Goal: Information Seeking & Learning: Learn about a topic

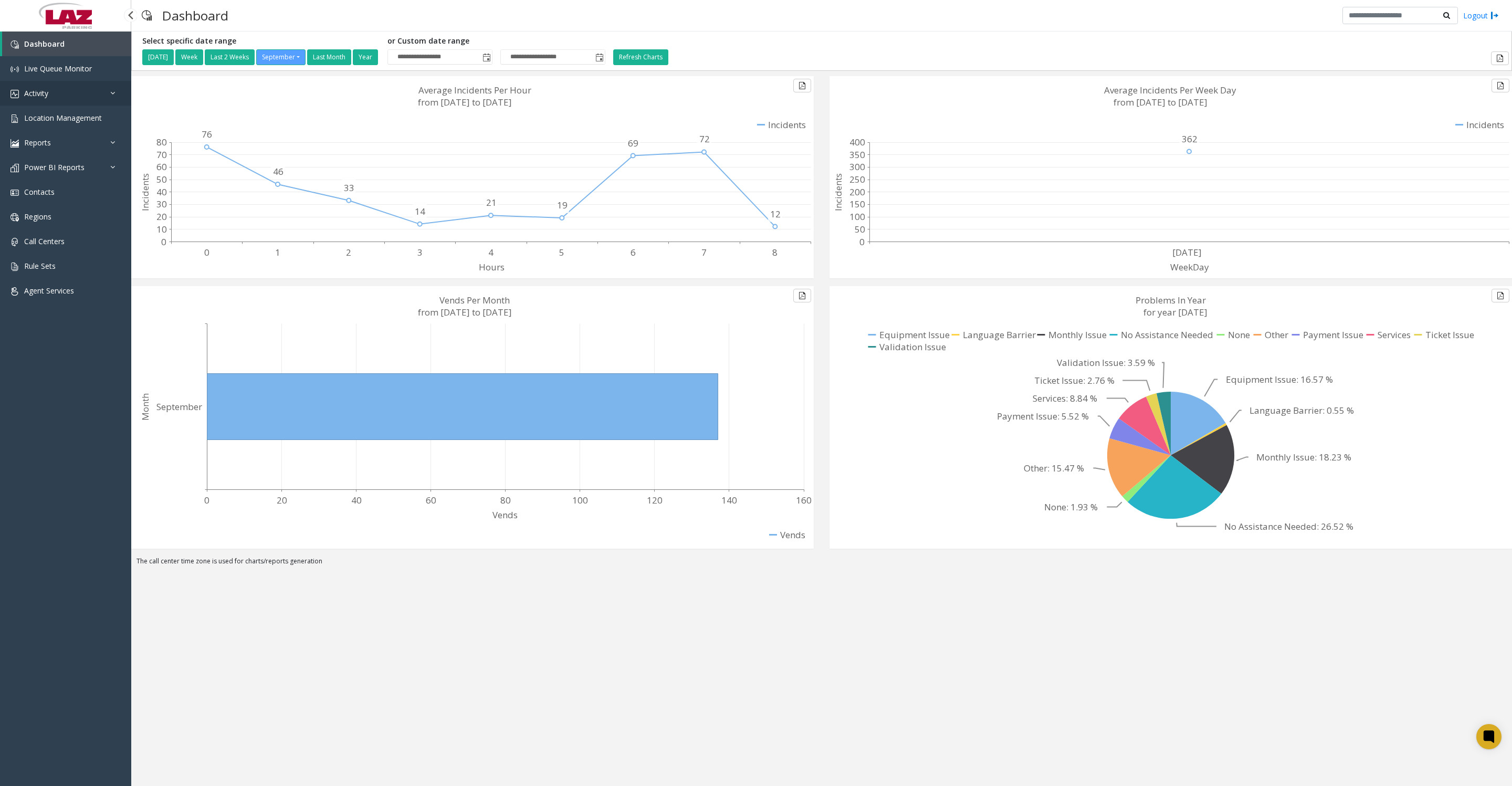
click at [59, 100] on link "Activity" at bounding box center [66, 93] width 131 height 25
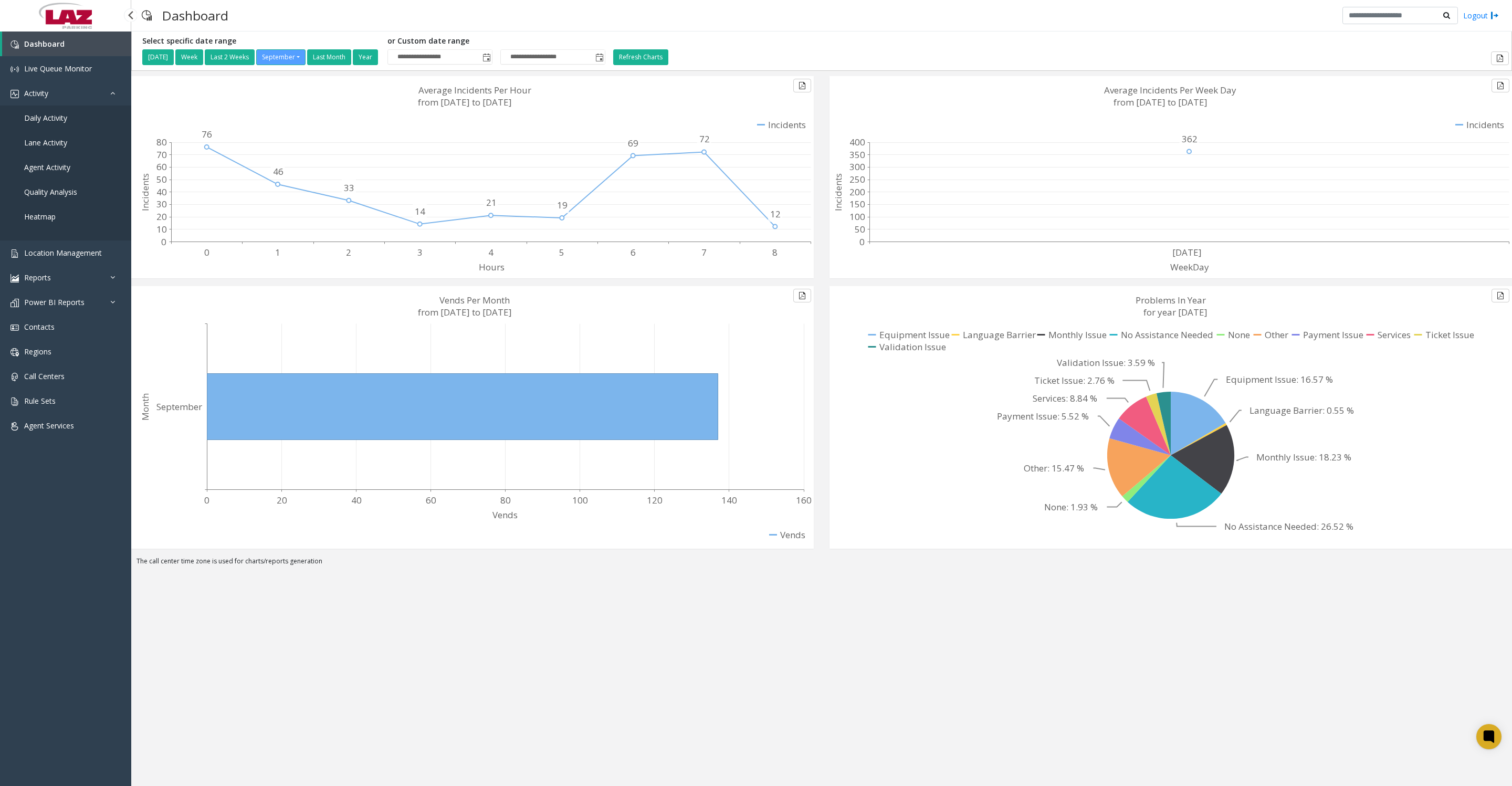
click at [67, 120] on span "Daily Activity" at bounding box center [45, 118] width 43 height 10
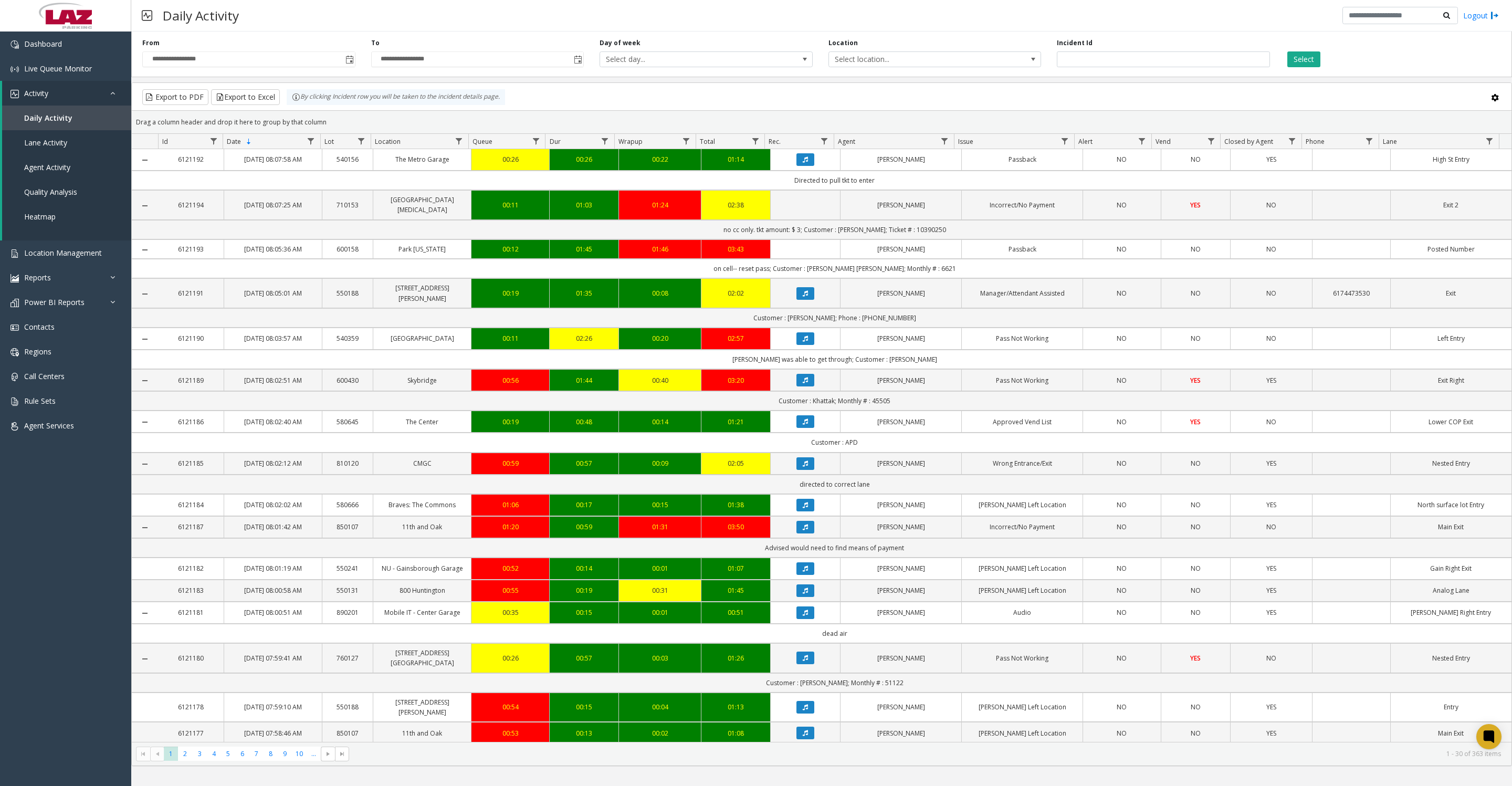
click at [352, 64] on span "Toggle popup" at bounding box center [350, 60] width 8 height 8
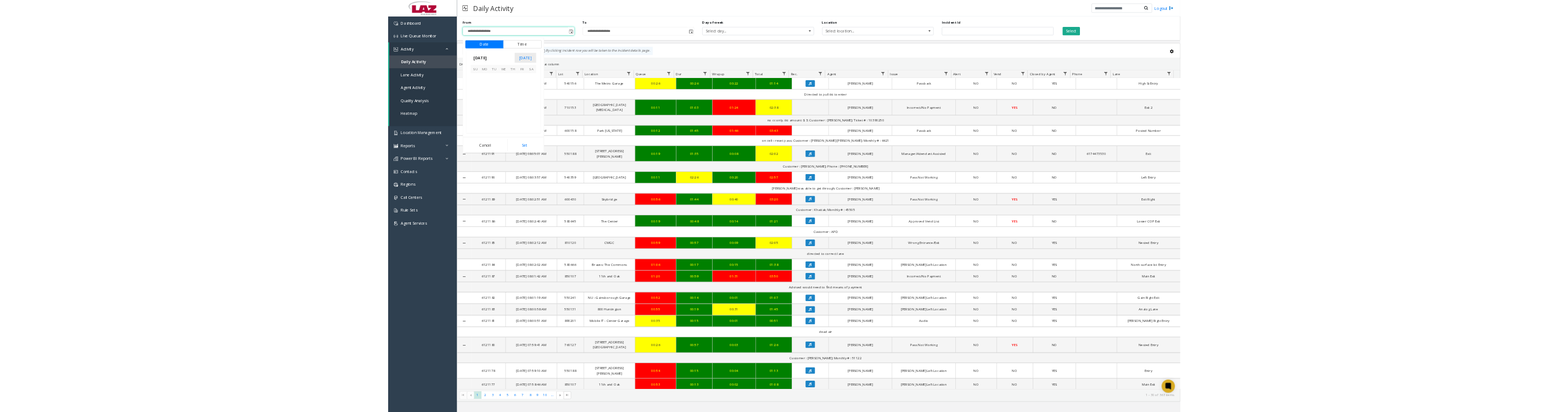
scroll to position [197060, 0]
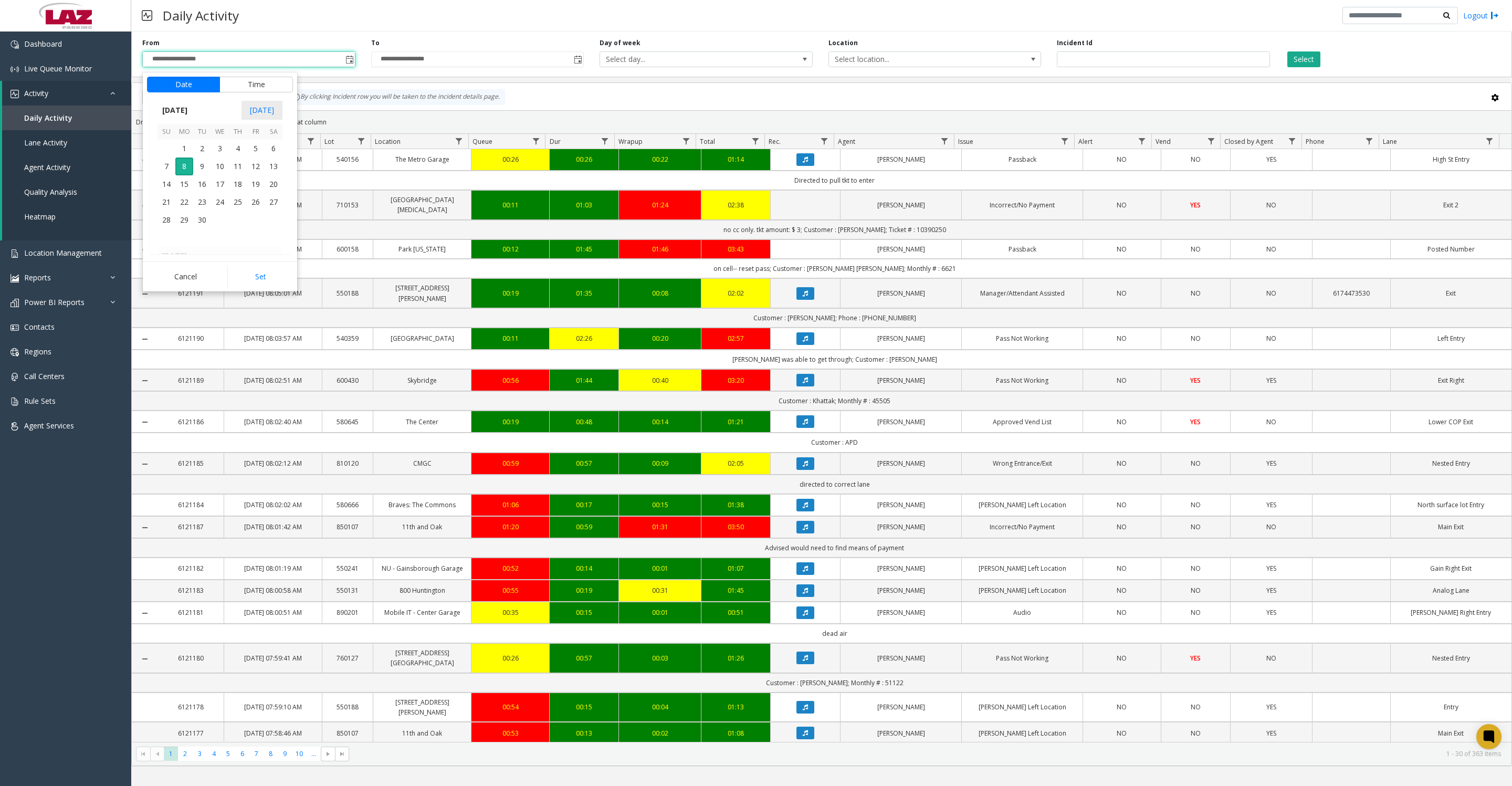
click at [186, 157] on span "1" at bounding box center [185, 149] width 18 height 18
click at [233, 277] on button "Set" at bounding box center [261, 277] width 66 height 23
type input "**********"
click at [1308, 67] on button "Select" at bounding box center [1304, 59] width 33 height 16
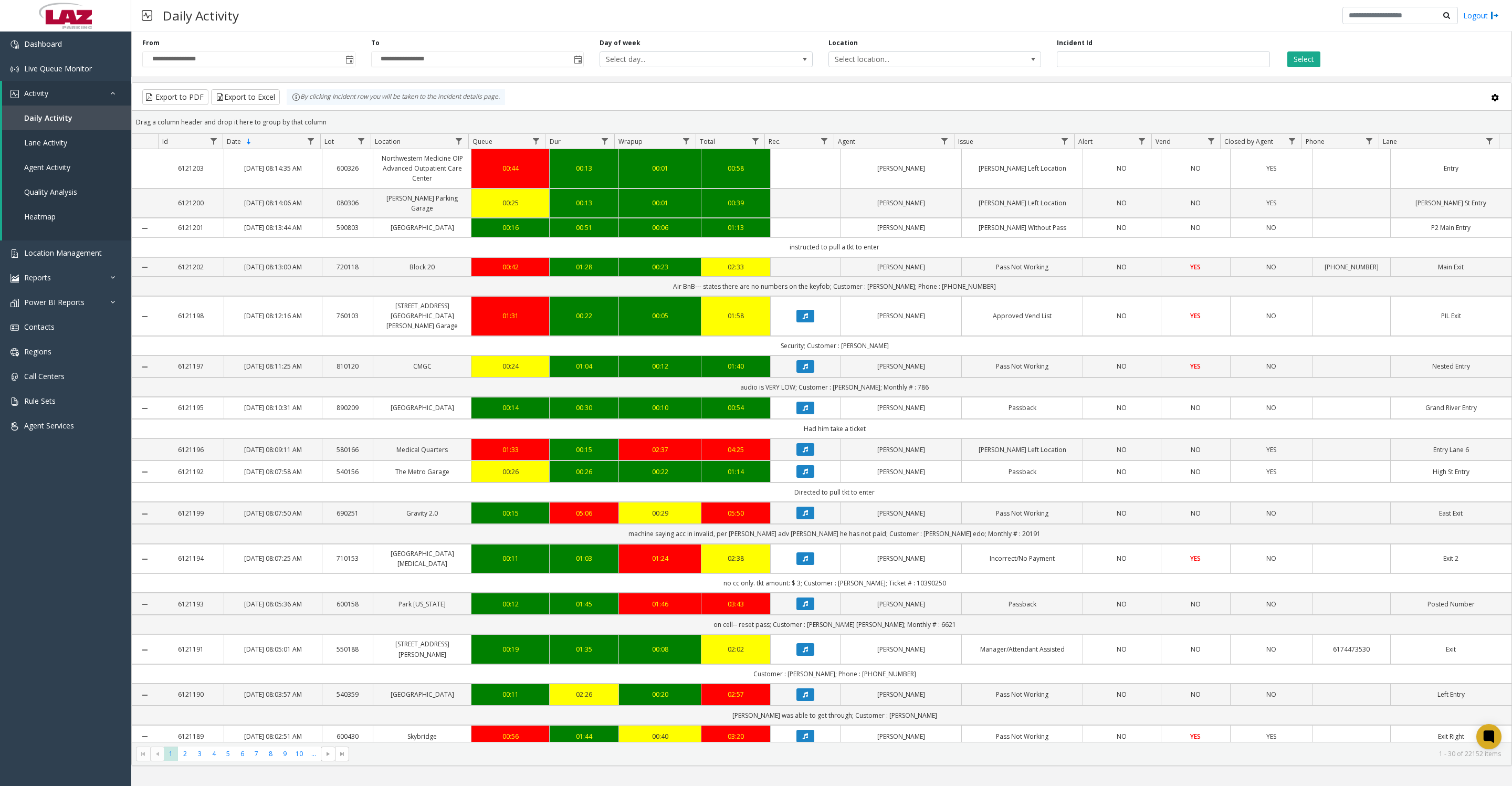
click at [925, 65] on span "Select location..." at bounding box center [914, 59] width 169 height 14
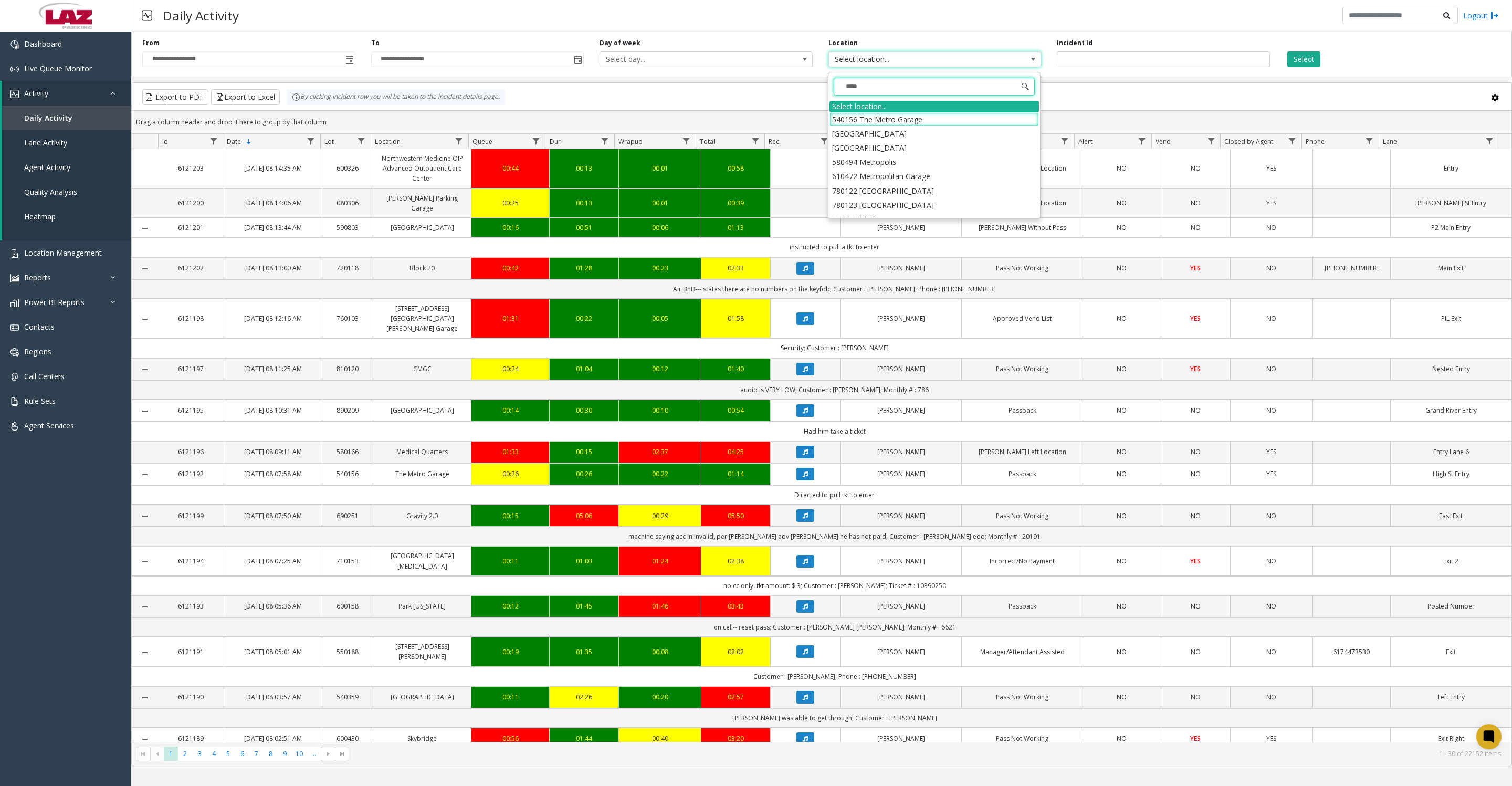
type input "*****"
click at [840, 116] on li "100240 Chicago Meters" at bounding box center [934, 119] width 209 height 14
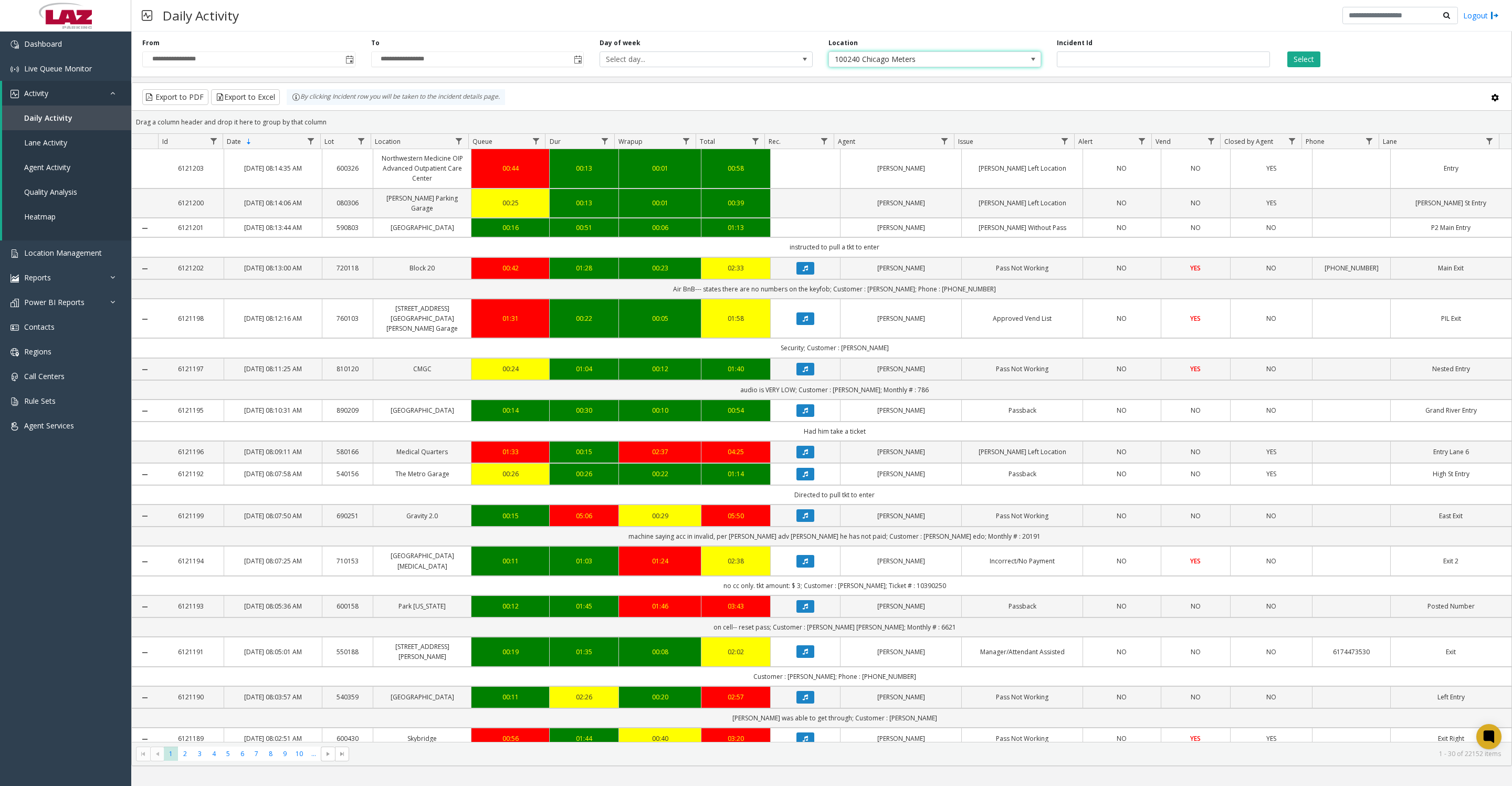
click at [1308, 62] on button "Select" at bounding box center [1304, 59] width 33 height 16
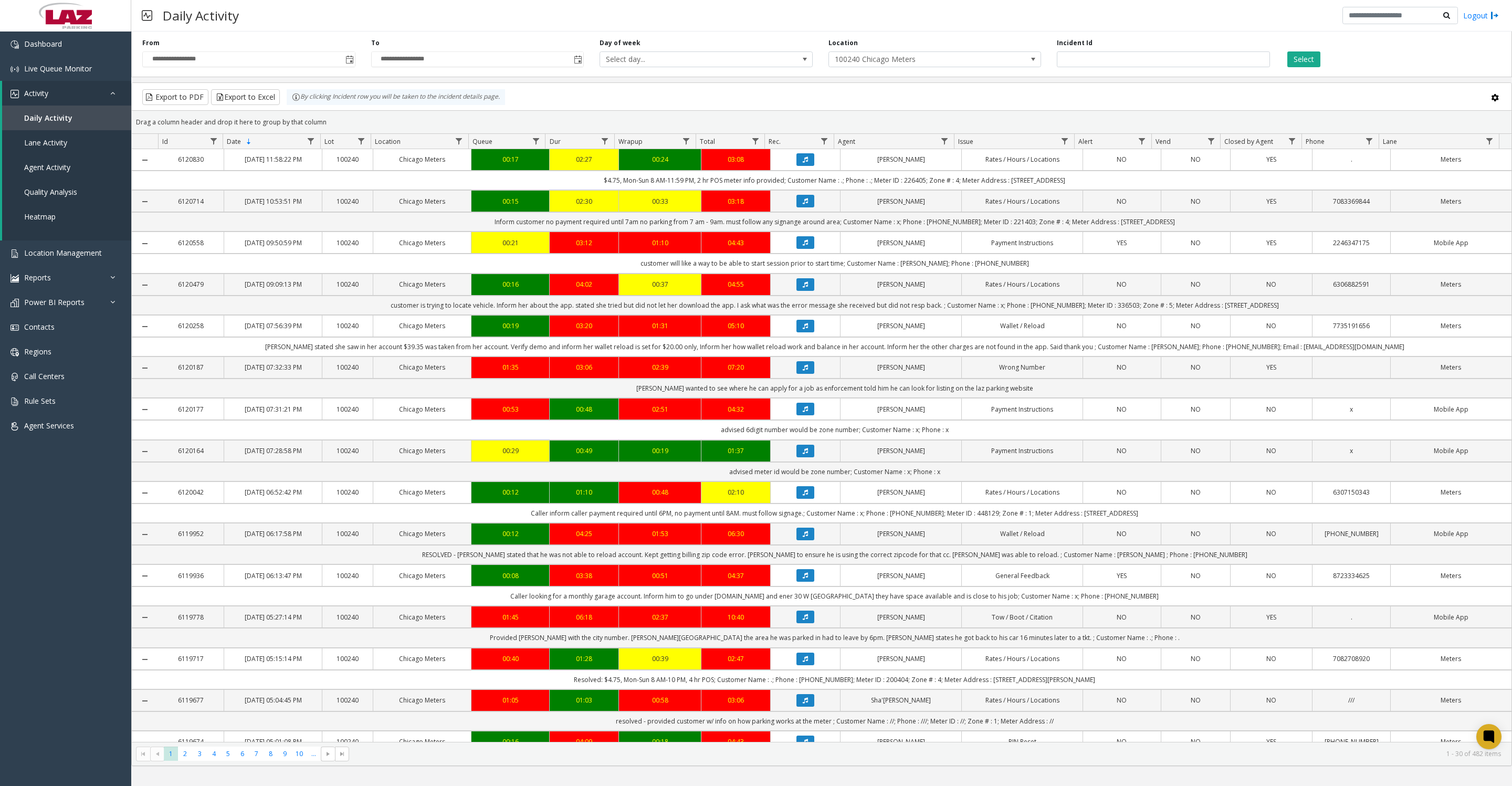
click at [943, 145] on span "Data table" at bounding box center [944, 141] width 8 height 8
click at [1017, 201] on input "Agent Filter" at bounding box center [990, 192] width 89 height 18
type input "*****"
click button "Filter" at bounding box center [1013, 290] width 43 height 23
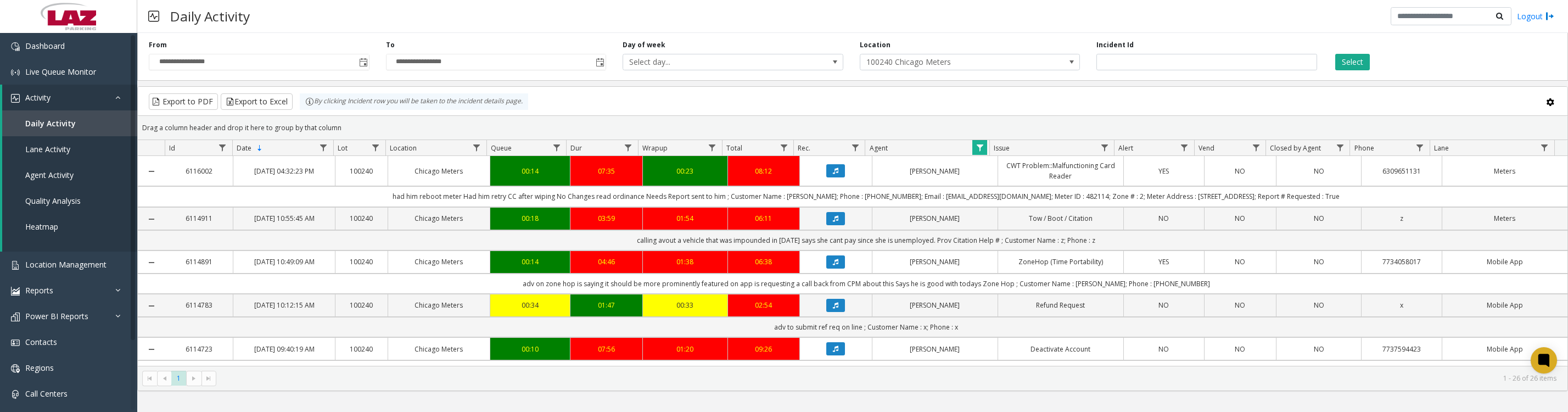
click at [833, 222] on icon "Data table" at bounding box center [835, 218] width 6 height 6
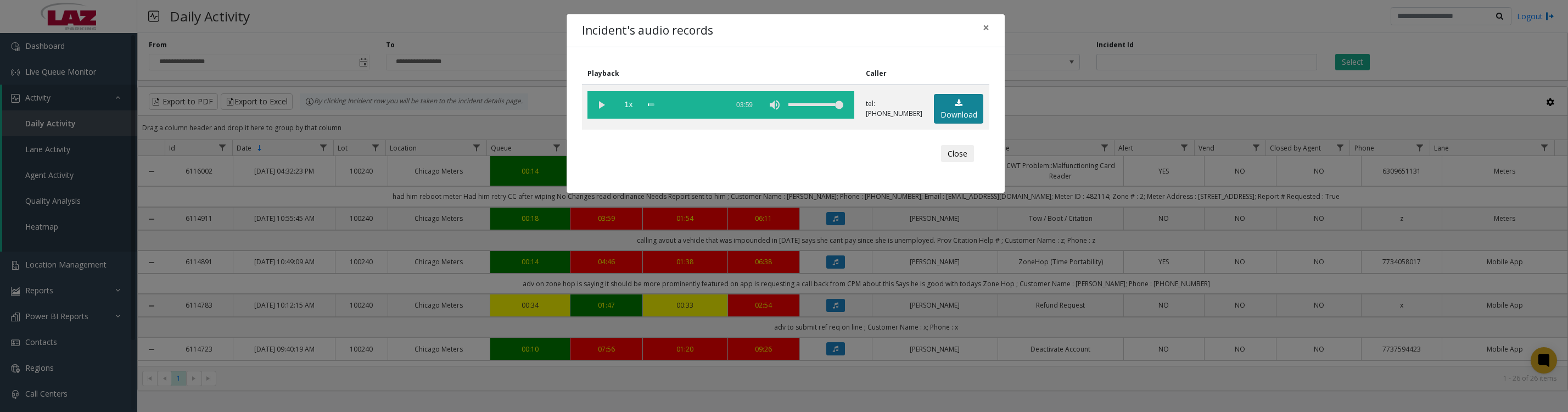
click at [944, 117] on link "Download" at bounding box center [958, 109] width 49 height 30
click at [596, 103] on vg-play-pause at bounding box center [601, 105] width 28 height 28
click at [953, 163] on button "Close" at bounding box center [957, 154] width 33 height 18
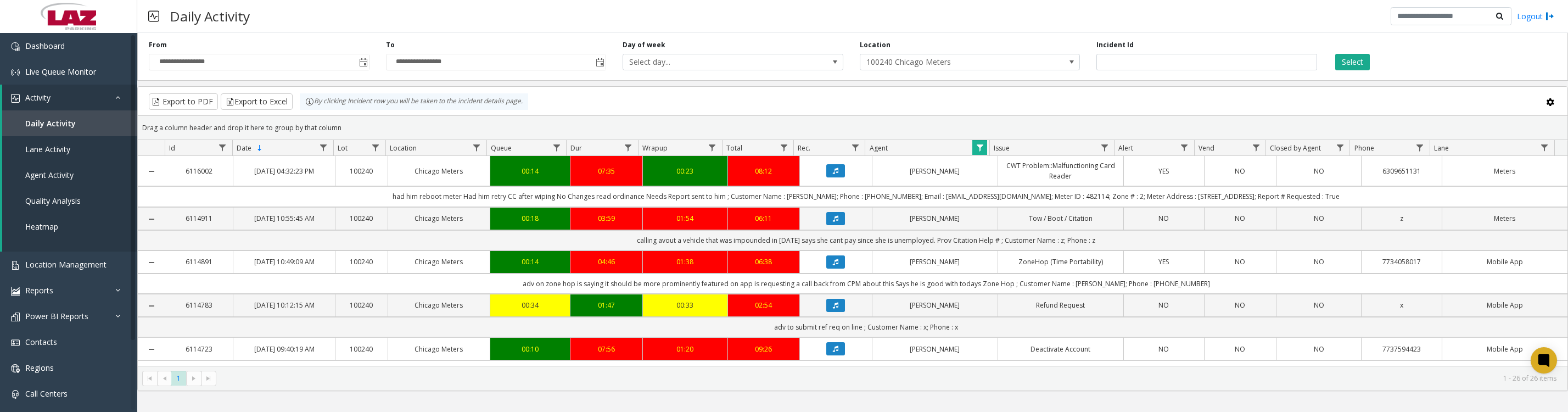
click at [833, 266] on icon "Data table" at bounding box center [835, 262] width 6 height 6
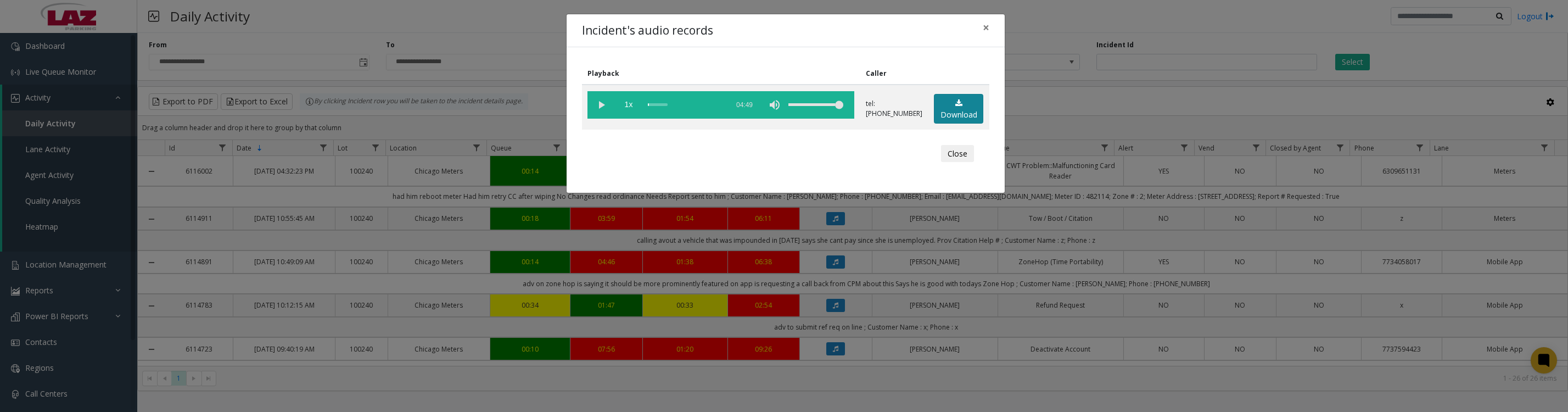
click at [964, 114] on link "Download" at bounding box center [958, 109] width 49 height 30
click at [601, 107] on vg-play-pause at bounding box center [601, 105] width 28 height 28
click at [950, 163] on button "Close" at bounding box center [957, 154] width 33 height 18
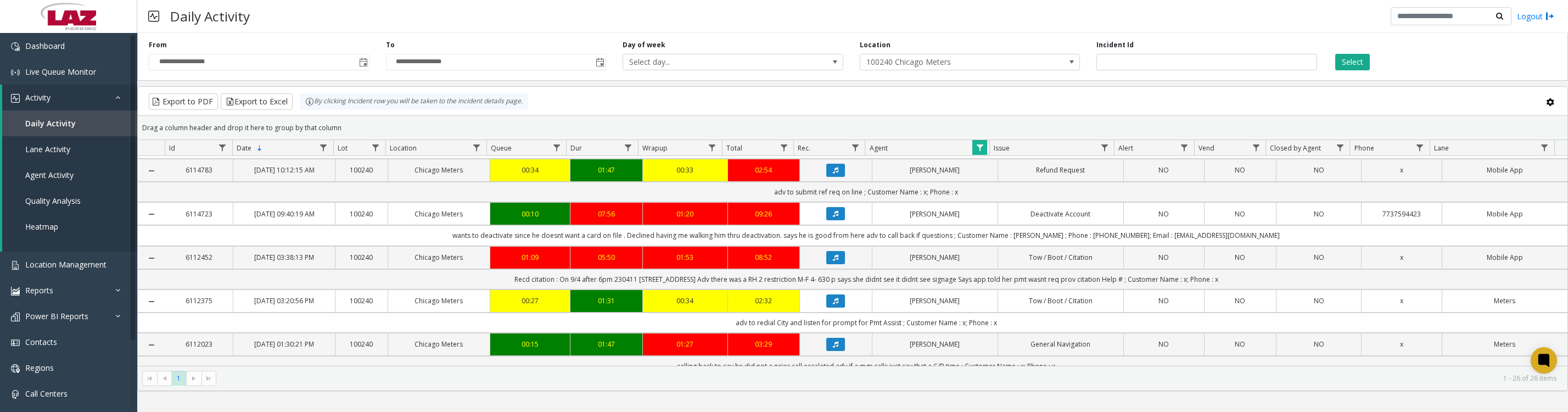
scroll to position [138, 0]
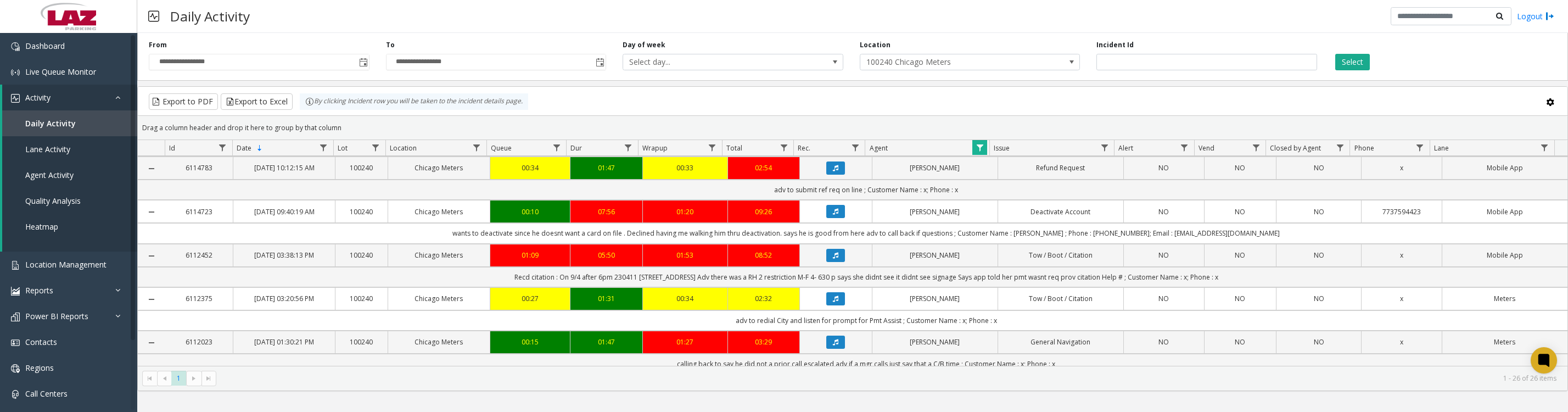
click at [833, 262] on button "Data table" at bounding box center [835, 255] width 19 height 13
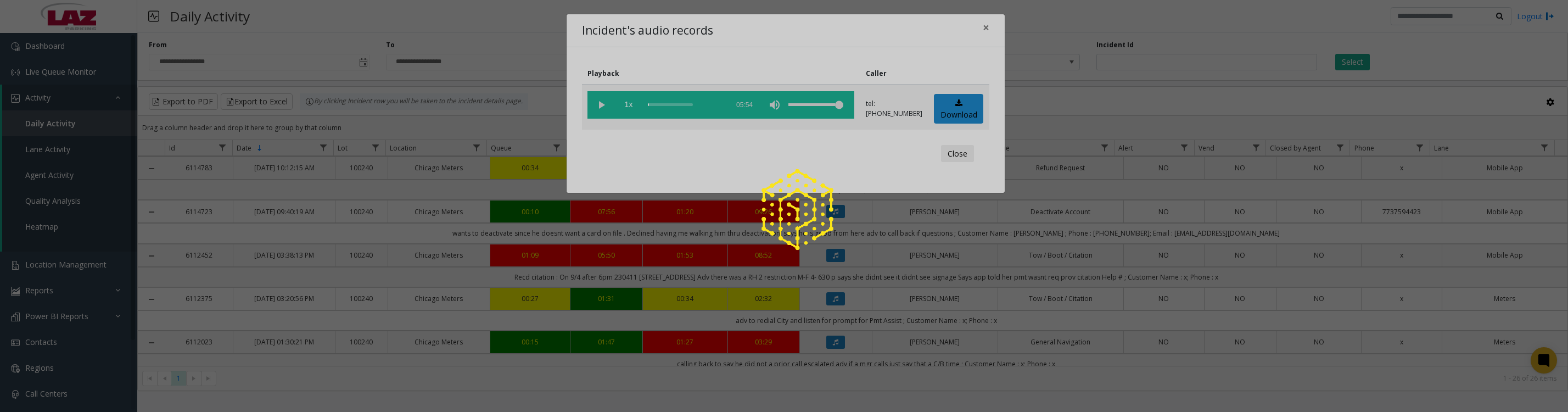
click at [953, 117] on div at bounding box center [784, 206] width 1568 height 412
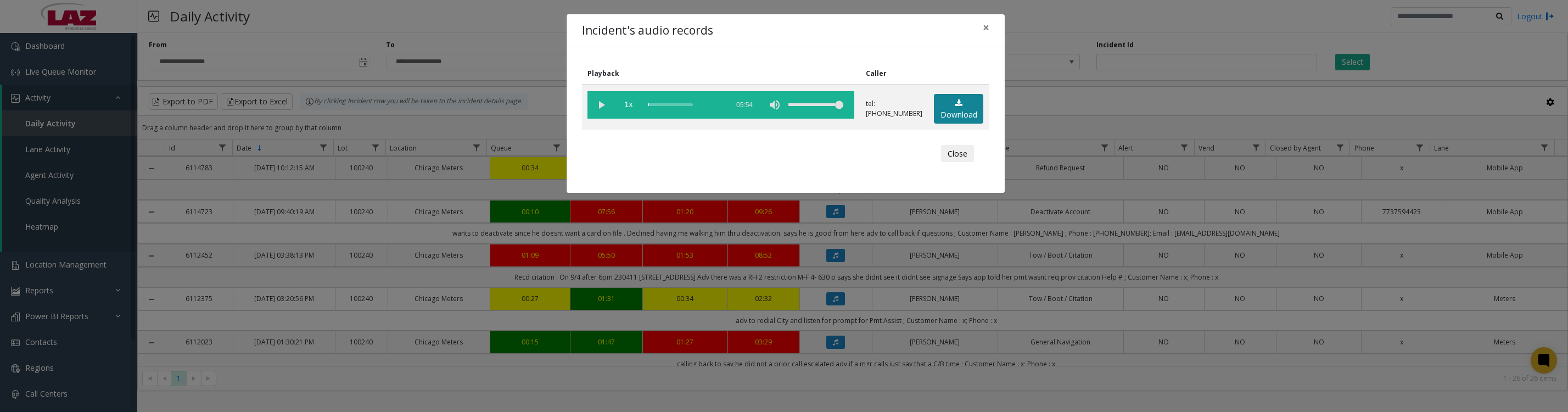
click at [957, 119] on link "Download" at bounding box center [958, 109] width 49 height 30
click at [600, 109] on vg-play-pause at bounding box center [601, 105] width 28 height 28
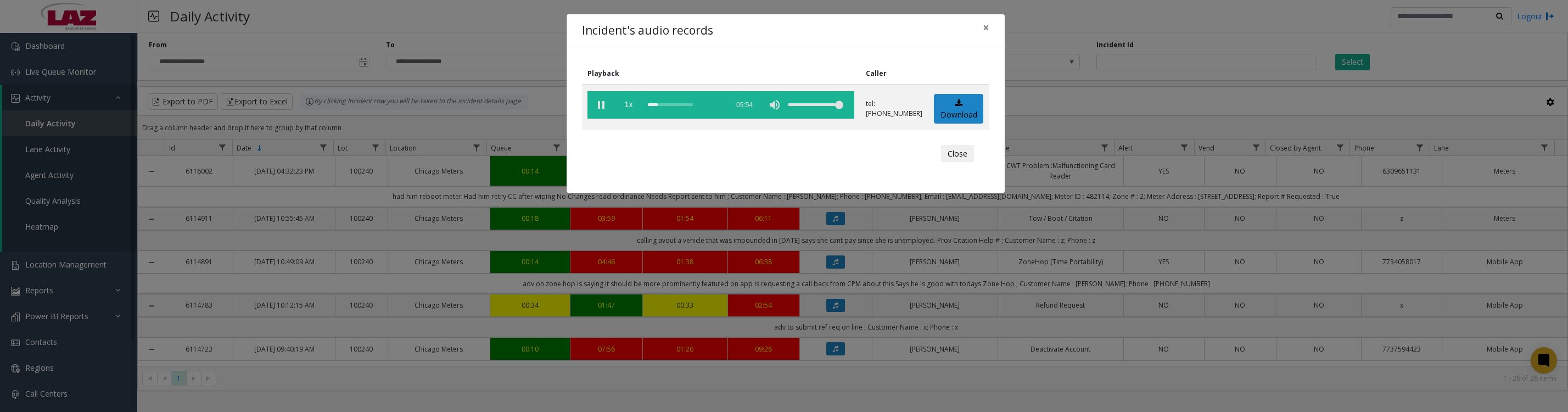
scroll to position [138, 0]
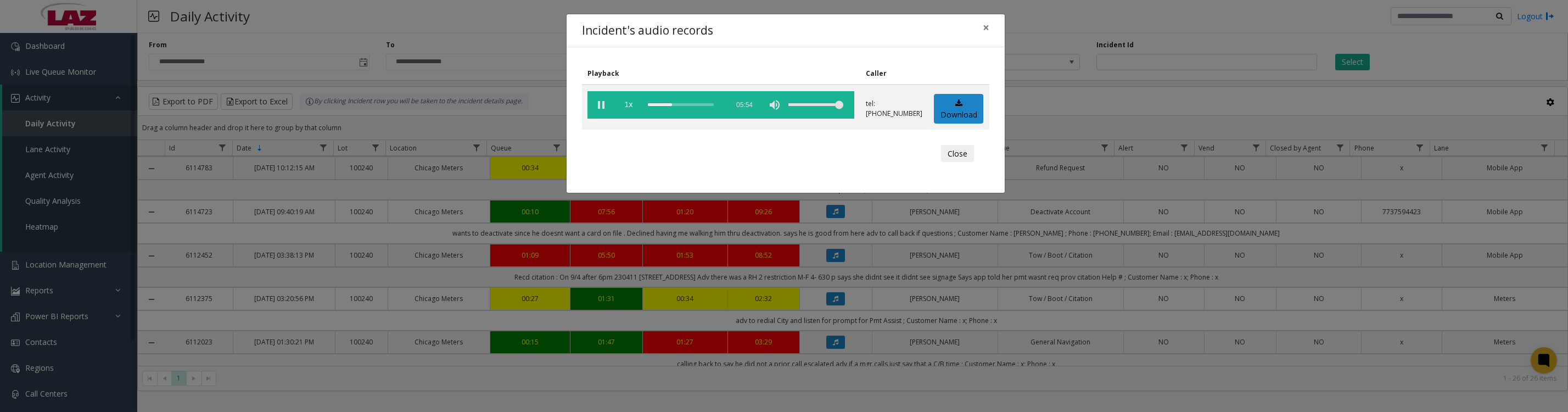
click at [601, 109] on vg-play-pause at bounding box center [601, 105] width 28 height 28
click at [959, 163] on button "Close" at bounding box center [957, 154] width 33 height 18
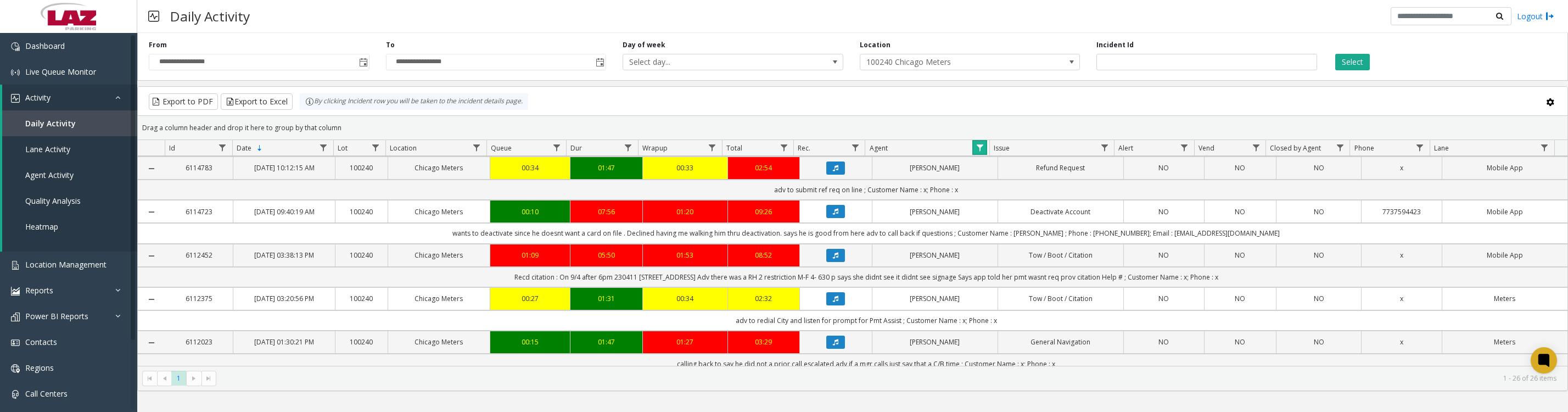
click at [973, 151] on link "Data table" at bounding box center [980, 148] width 15 height 15
click at [1002, 312] on button "Clear" at bounding box center [1002, 303] width 45 height 24
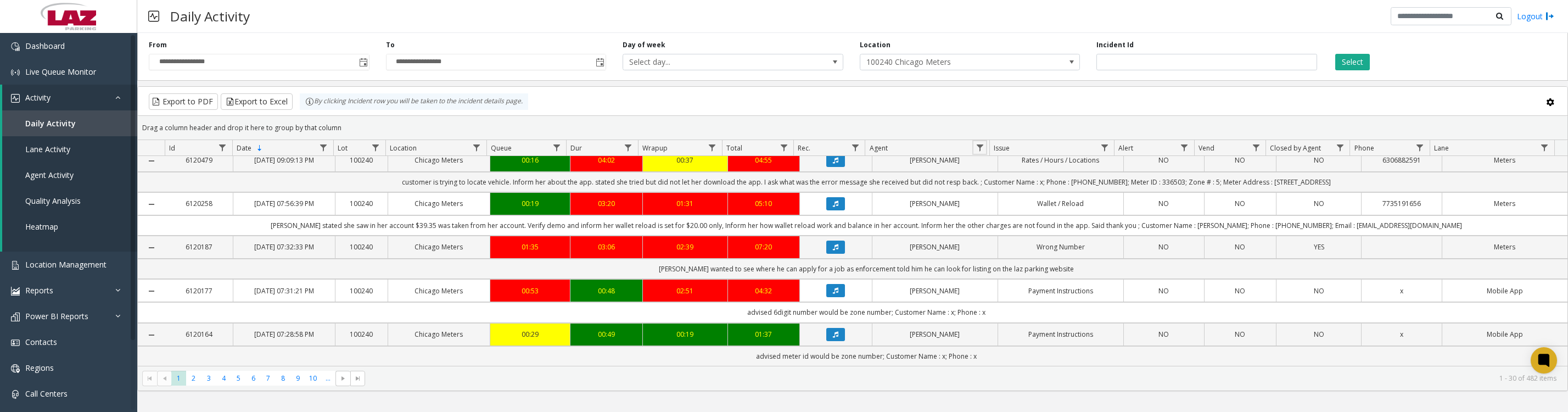
click at [979, 150] on span "Data table" at bounding box center [980, 148] width 9 height 9
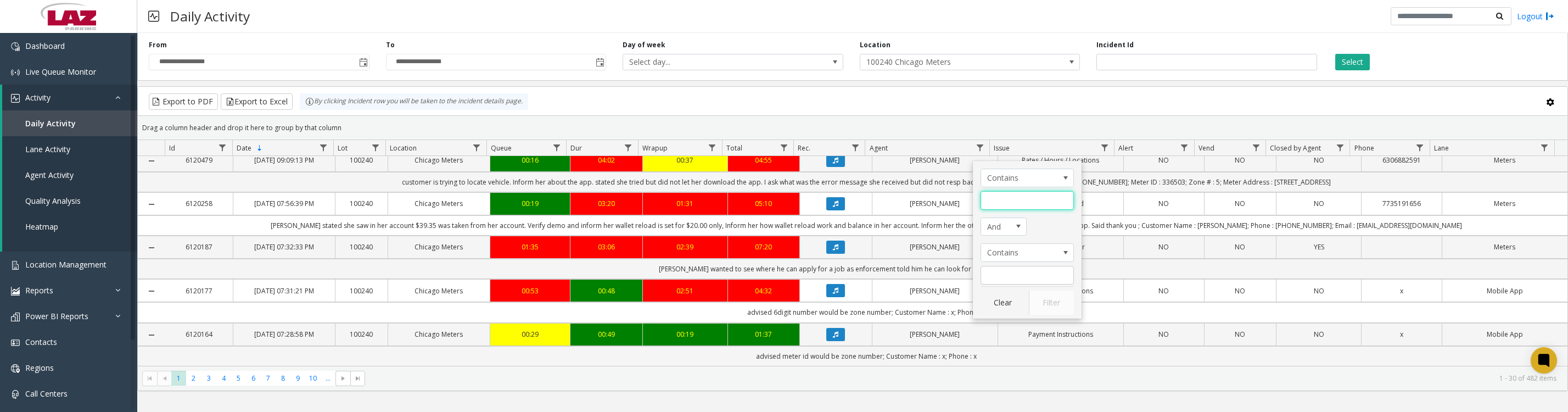
click at [1031, 197] on input "Agent Filter" at bounding box center [1027, 201] width 93 height 19
type input "****"
click button "Filter" at bounding box center [1051, 303] width 45 height 24
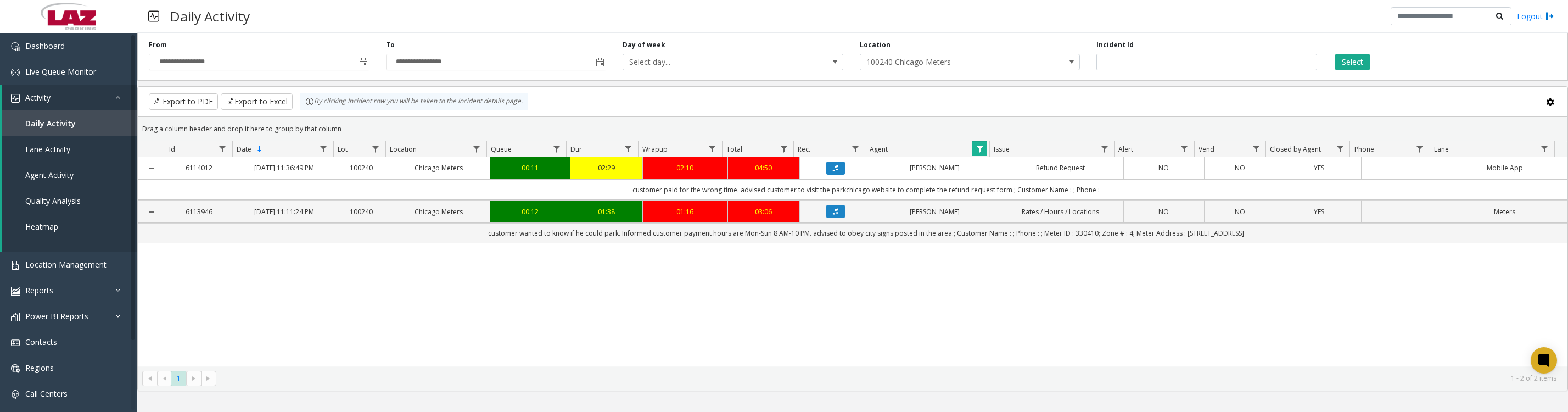
click at [833, 215] on icon "Data table" at bounding box center [835, 211] width 6 height 6
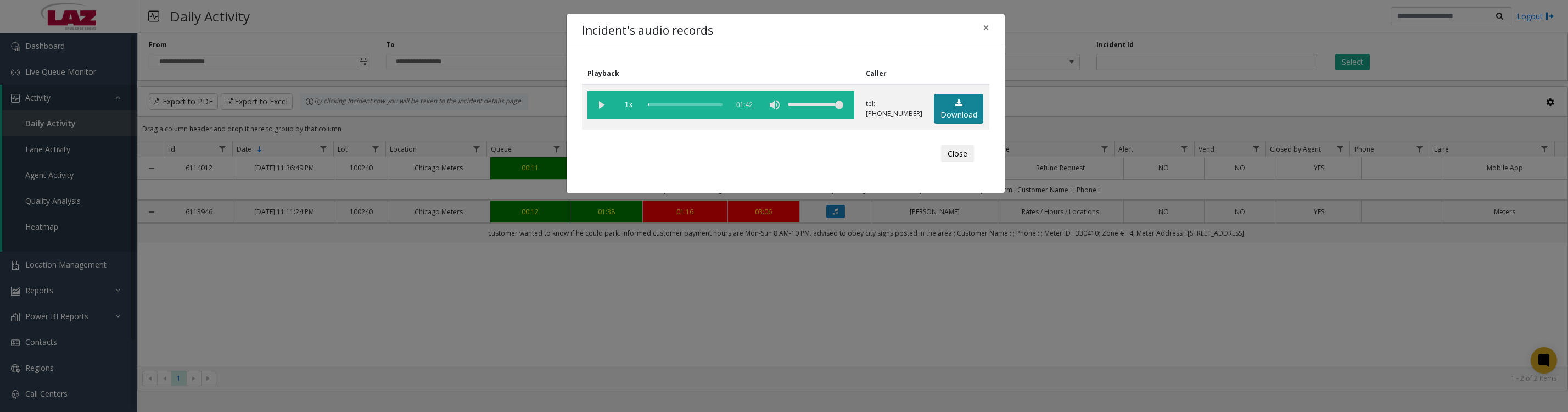
click at [936, 99] on link "Download" at bounding box center [958, 109] width 49 height 30
click at [946, 160] on button "Close" at bounding box center [957, 154] width 33 height 18
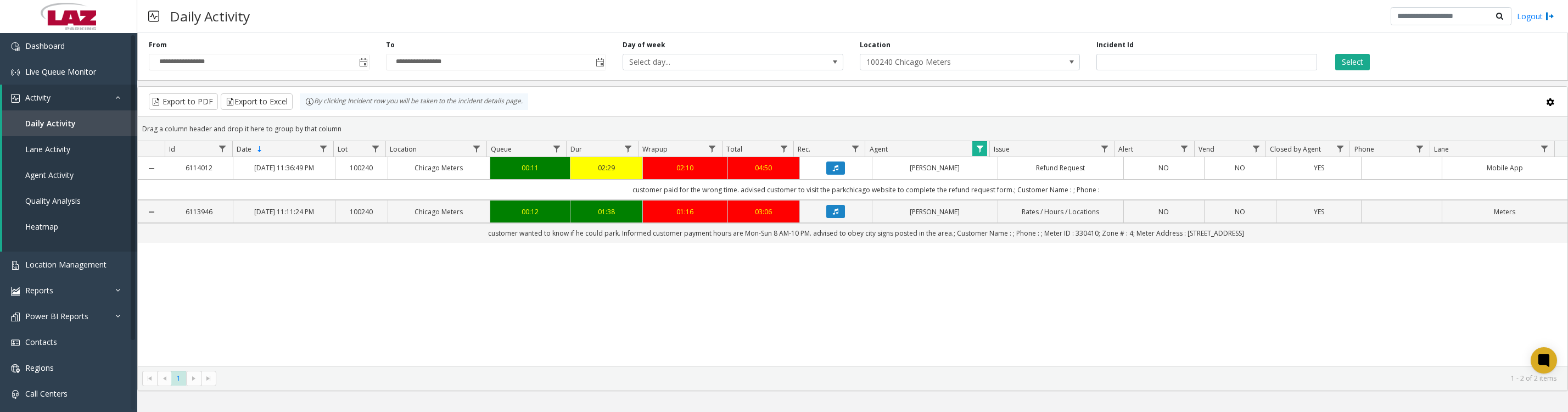
click at [833, 172] on icon "Data table" at bounding box center [835, 168] width 6 height 6
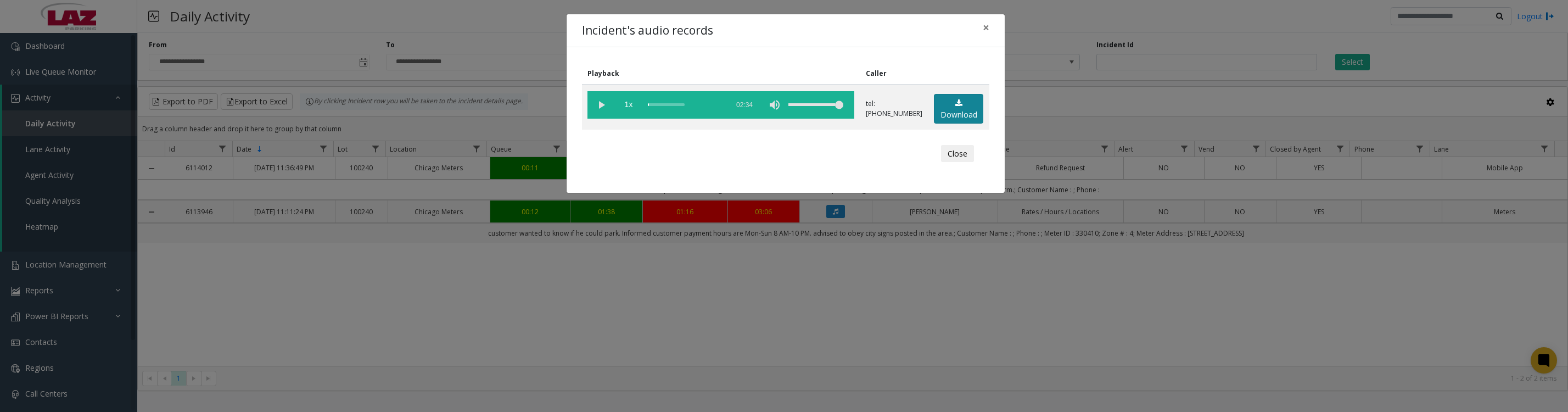
click at [969, 114] on link "Download" at bounding box center [958, 109] width 49 height 30
click at [941, 163] on button "Close" at bounding box center [957, 154] width 33 height 18
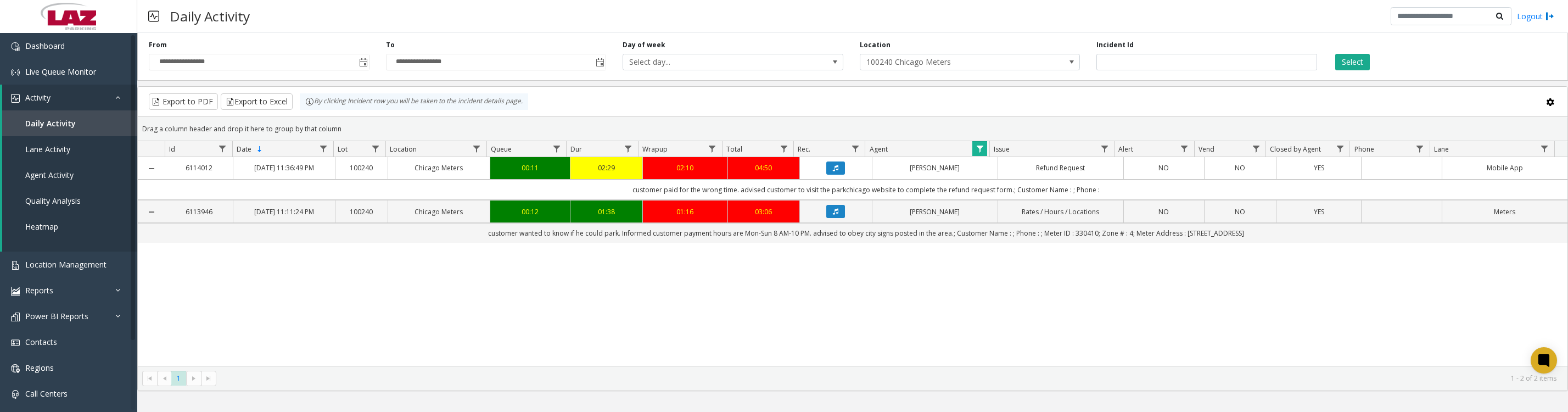
click at [968, 151] on th "Agent" at bounding box center [927, 149] width 125 height 16
click at [972, 155] on link "Data table" at bounding box center [980, 149] width 15 height 15
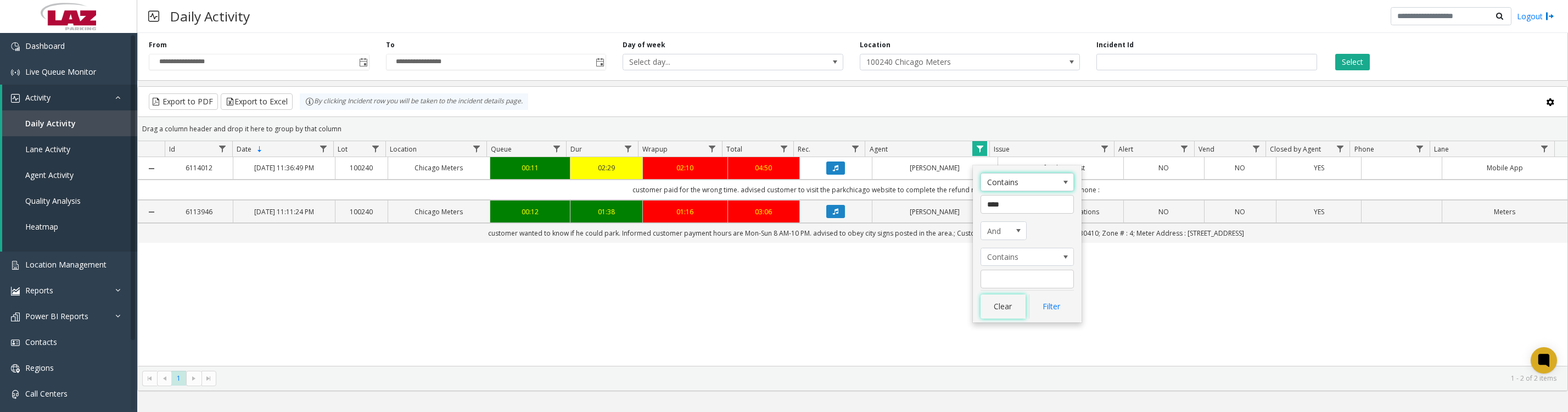
click at [1001, 312] on button "Clear" at bounding box center [1002, 307] width 45 height 24
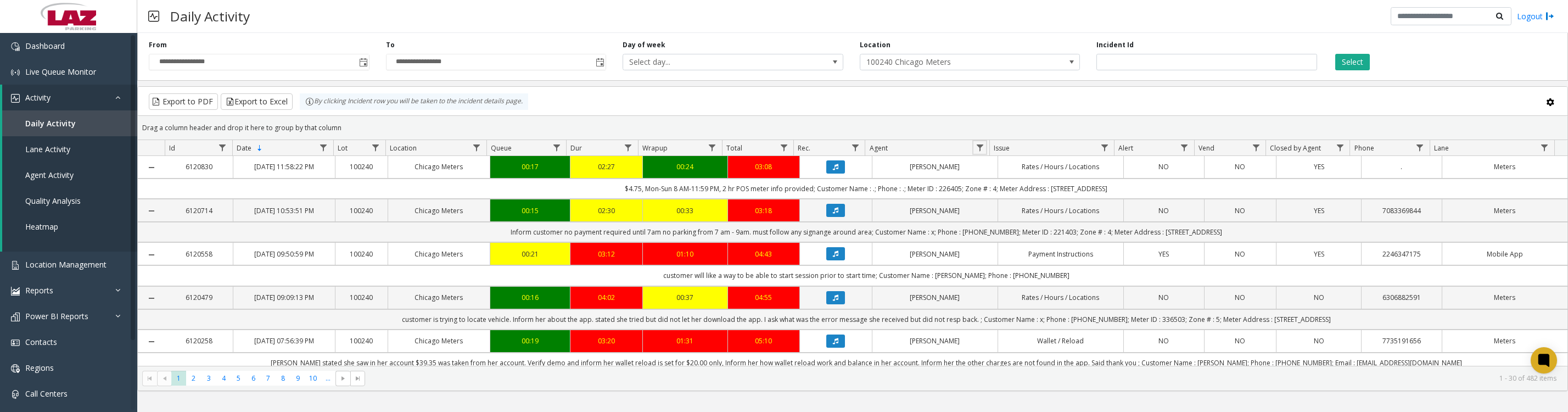
click at [975, 151] on span "Data table" at bounding box center [980, 148] width 9 height 9
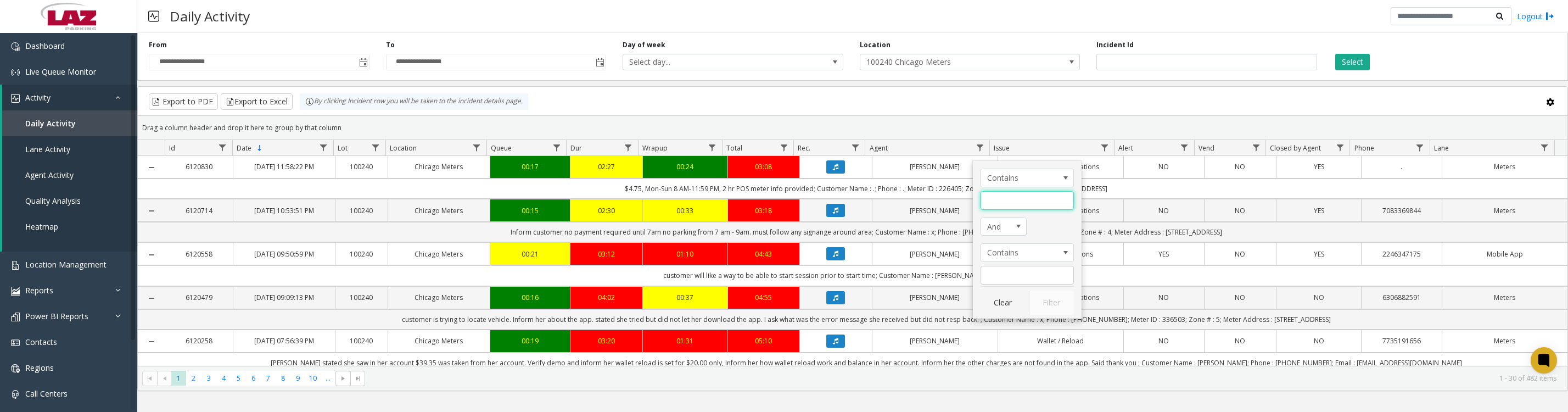
click at [1001, 201] on input "Agent Filter" at bounding box center [1027, 201] width 93 height 19
type input "***"
click button "Filter" at bounding box center [1051, 303] width 45 height 24
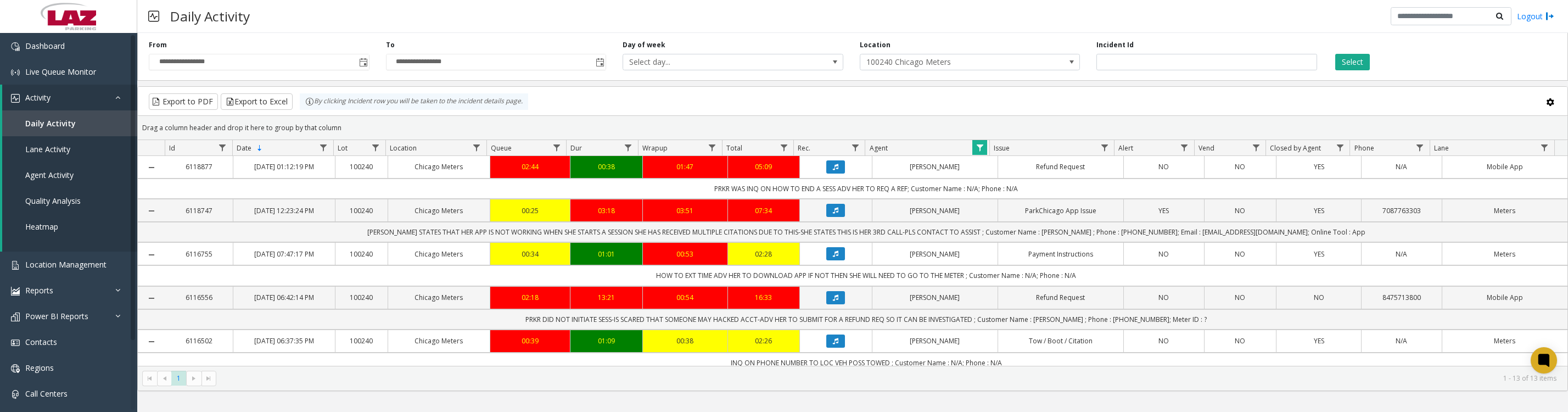
click at [827, 173] on button "Data table" at bounding box center [835, 167] width 19 height 13
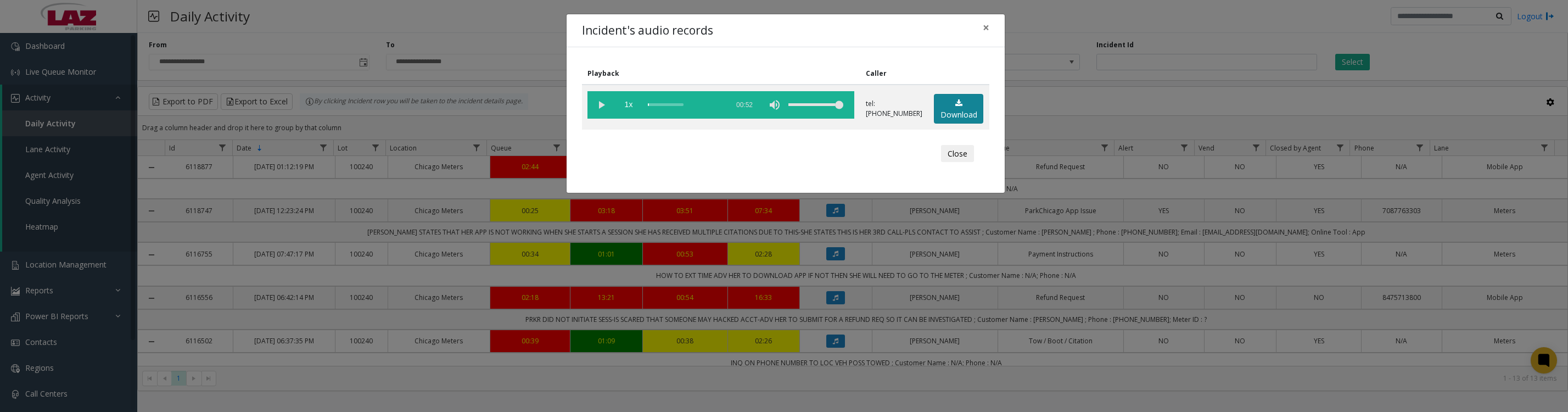
click at [937, 117] on link "Download" at bounding box center [958, 109] width 49 height 30
click at [601, 109] on vg-play-pause at bounding box center [601, 105] width 28 height 28
click at [603, 105] on vg-play-pause at bounding box center [601, 105] width 28 height 28
click at [954, 163] on button "Close" at bounding box center [957, 154] width 33 height 18
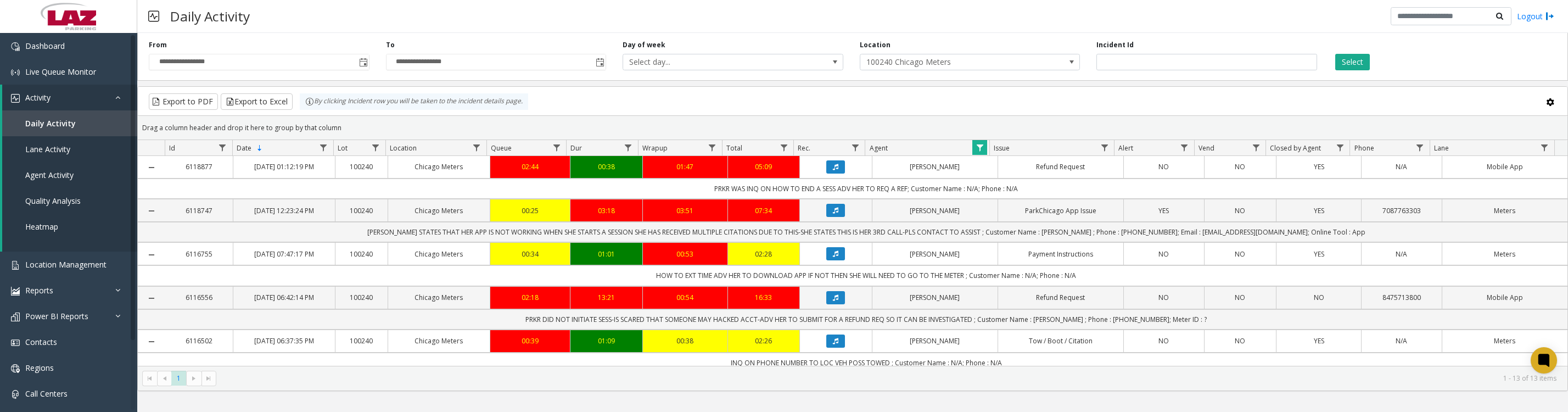
click at [833, 214] on icon "Data table" at bounding box center [835, 210] width 6 height 6
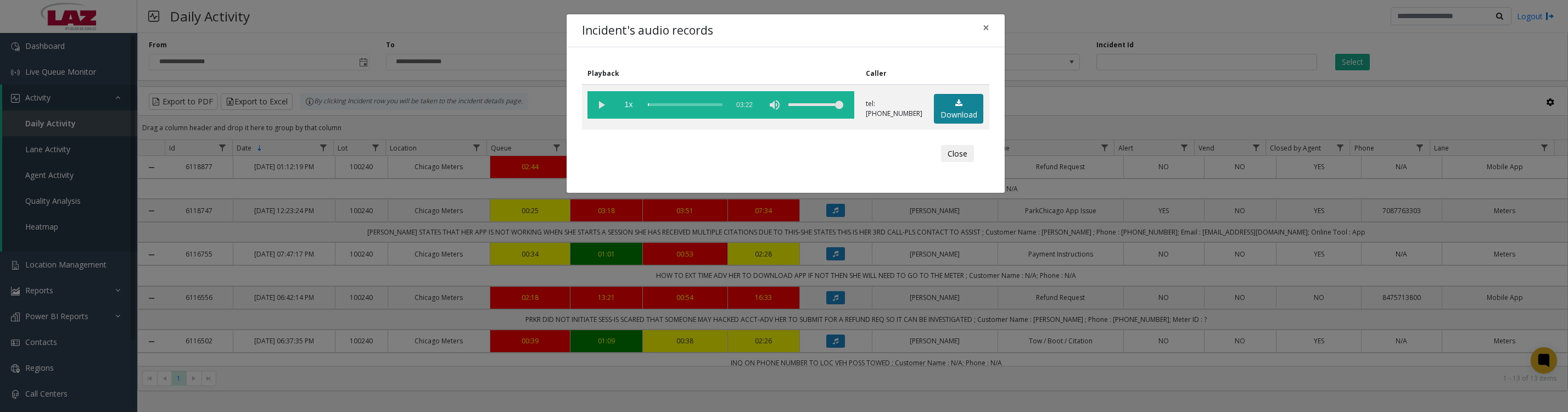
click at [946, 107] on link "Download" at bounding box center [958, 109] width 49 height 30
drag, startPoint x: 592, startPoint y: 107, endPoint x: 593, endPoint y: 112, distance: 5.1
click at [593, 107] on vg-play-pause at bounding box center [601, 105] width 28 height 28
drag, startPoint x: 603, startPoint y: 109, endPoint x: 922, endPoint y: 366, distance: 409.6
click at [603, 109] on vg-play-pause at bounding box center [601, 105] width 28 height 28
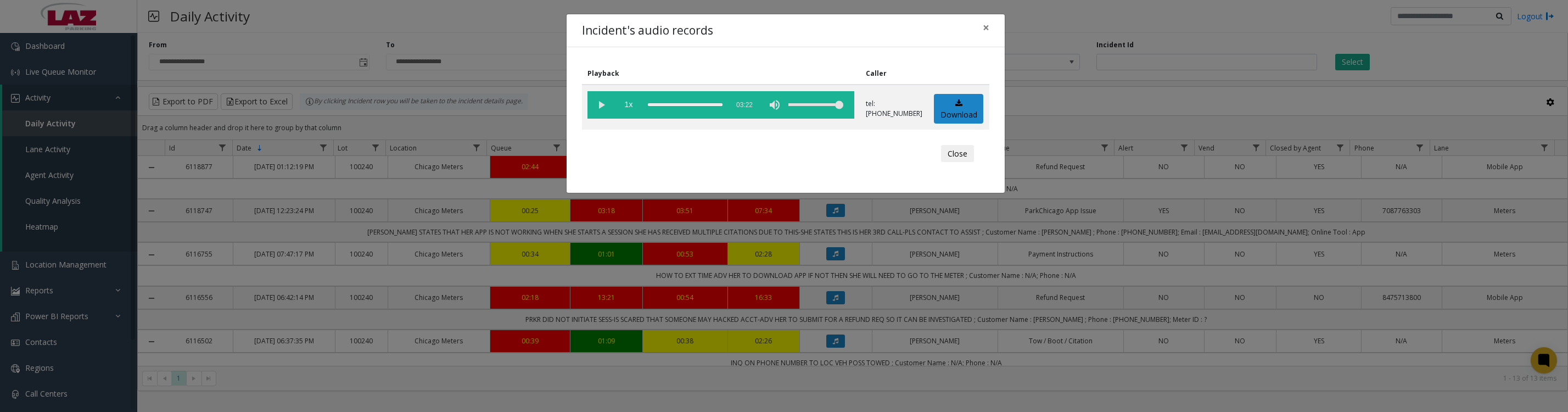
drag, startPoint x: 648, startPoint y: 111, endPoint x: 764, endPoint y: 112, distance: 116.0
click at [764, 112] on vg-controls "1x 03:22" at bounding box center [721, 105] width 267 height 28
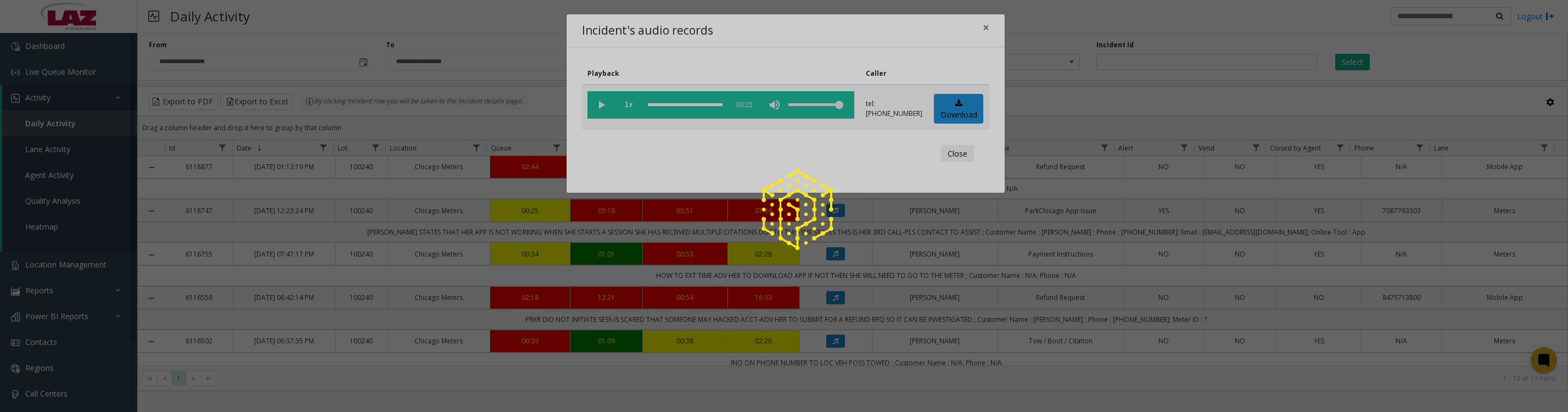
click at [595, 101] on div at bounding box center [784, 206] width 1568 height 412
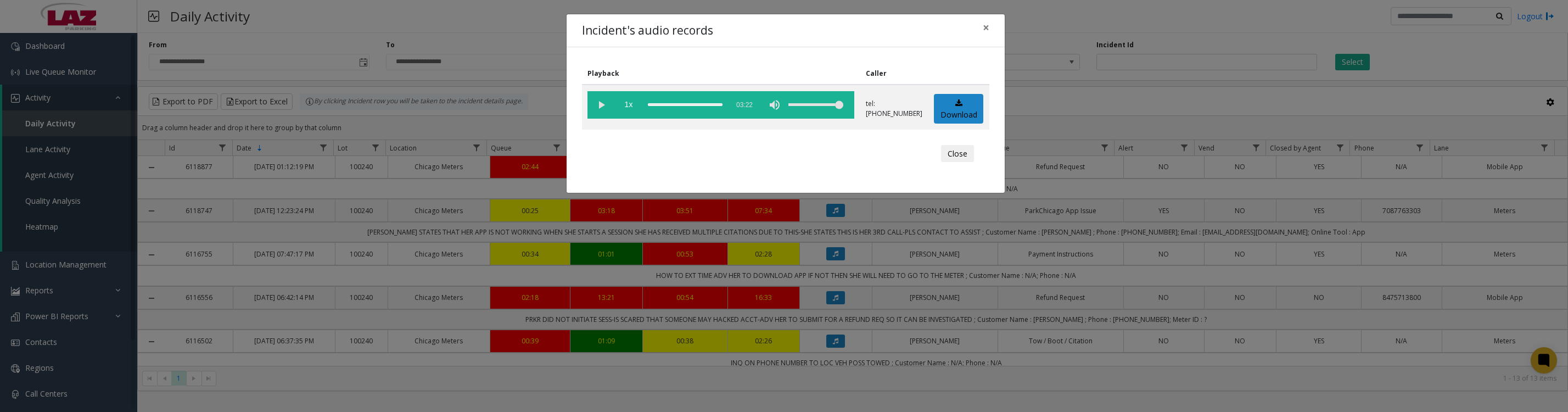
click at [600, 110] on vg-play-pause at bounding box center [601, 105] width 28 height 28
click at [601, 109] on vg-play-pause at bounding box center [601, 105] width 28 height 28
click at [601, 109] on vg-play-pause at bounding box center [601, 105] width 28 height 28
click at [949, 163] on button "Close" at bounding box center [957, 154] width 33 height 18
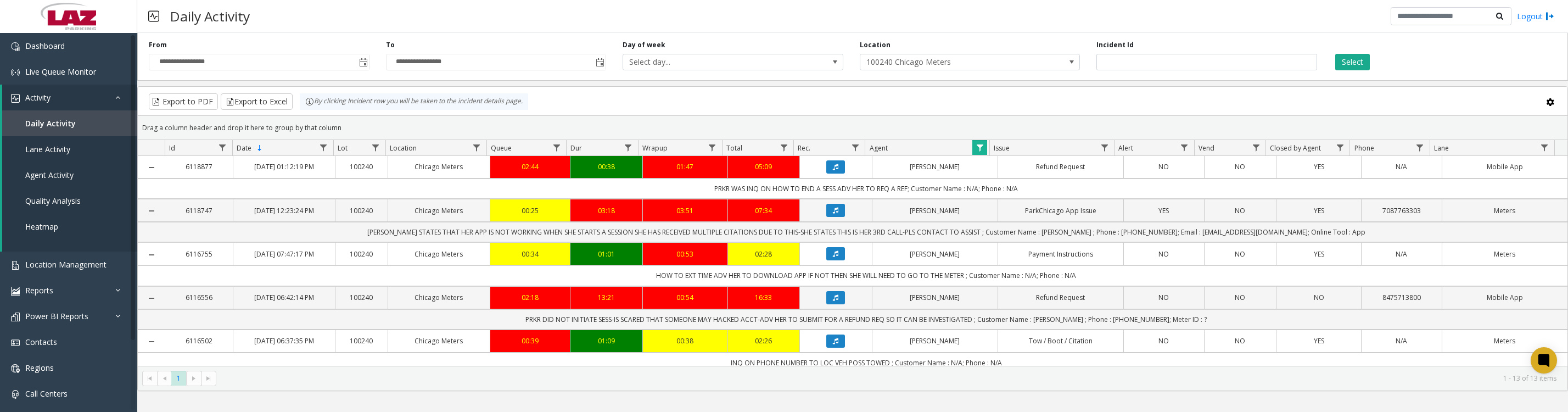
click at [833, 257] on icon "Data table" at bounding box center [835, 254] width 6 height 6
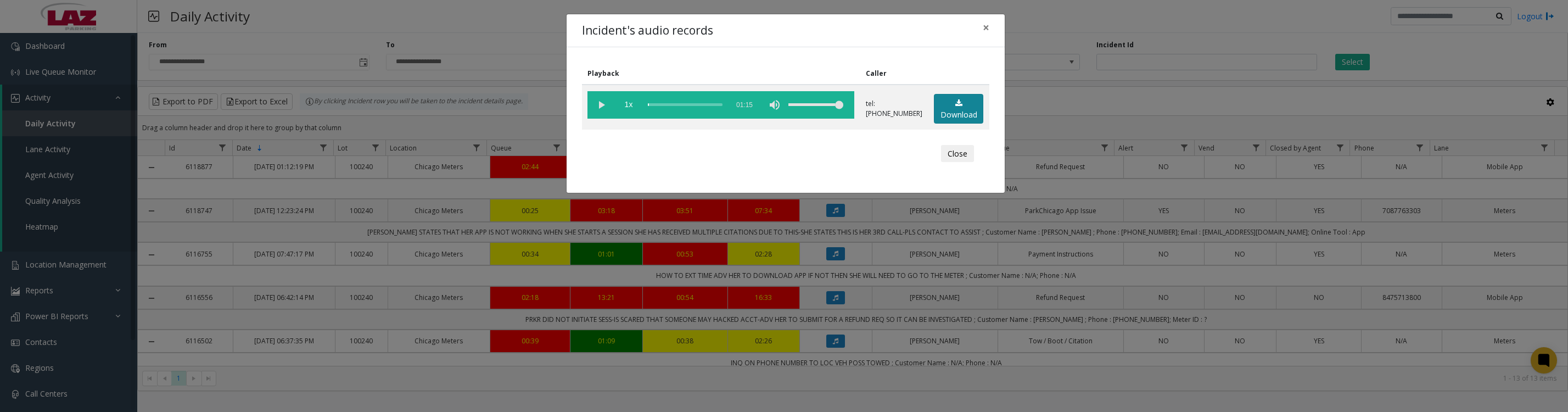
click at [952, 121] on link "Download" at bounding box center [958, 109] width 49 height 30
click at [595, 114] on vg-play-pause at bounding box center [601, 105] width 28 height 28
click at [958, 162] on button "Close" at bounding box center [957, 154] width 33 height 18
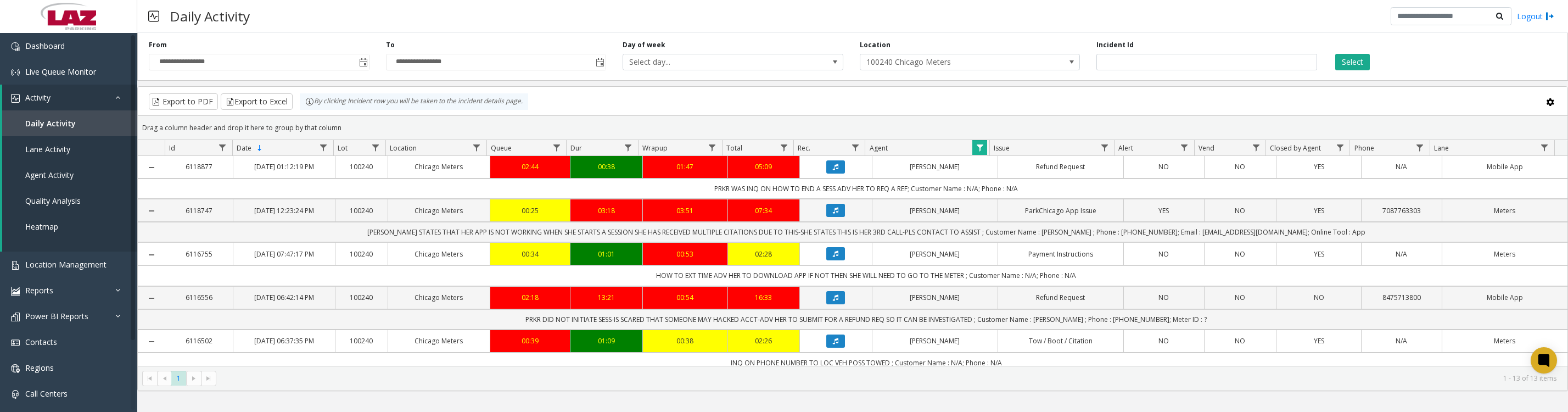
click at [833, 301] on icon "Data table" at bounding box center [835, 298] width 6 height 6
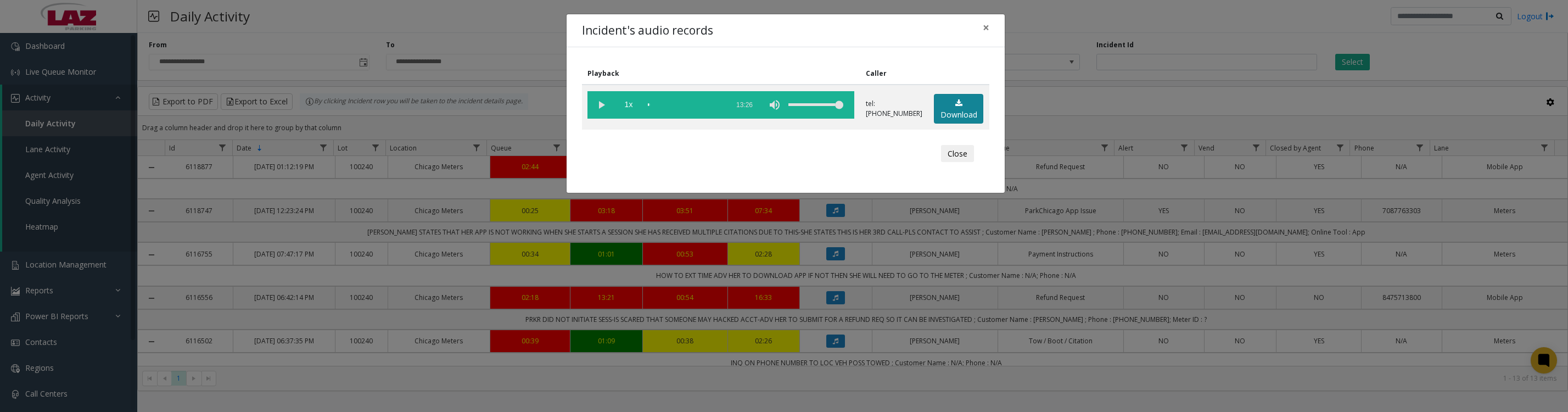
click at [961, 119] on link "Download" at bounding box center [958, 109] width 49 height 30
click at [593, 108] on vg-play-pause at bounding box center [601, 105] width 28 height 28
click at [598, 112] on vg-play-pause at bounding box center [601, 105] width 28 height 28
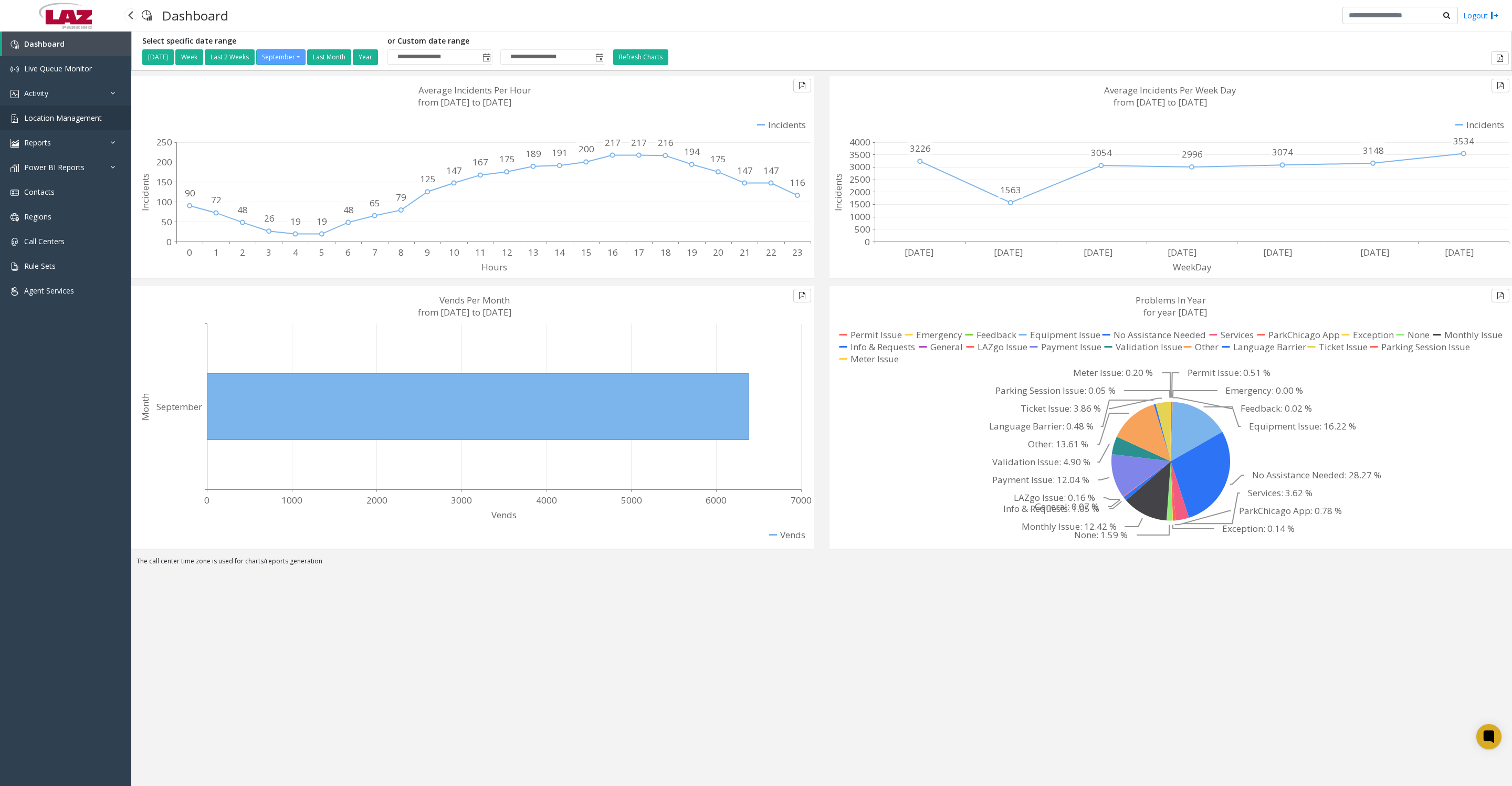
click at [32, 120] on span "Location Management" at bounding box center [63, 118] width 78 height 10
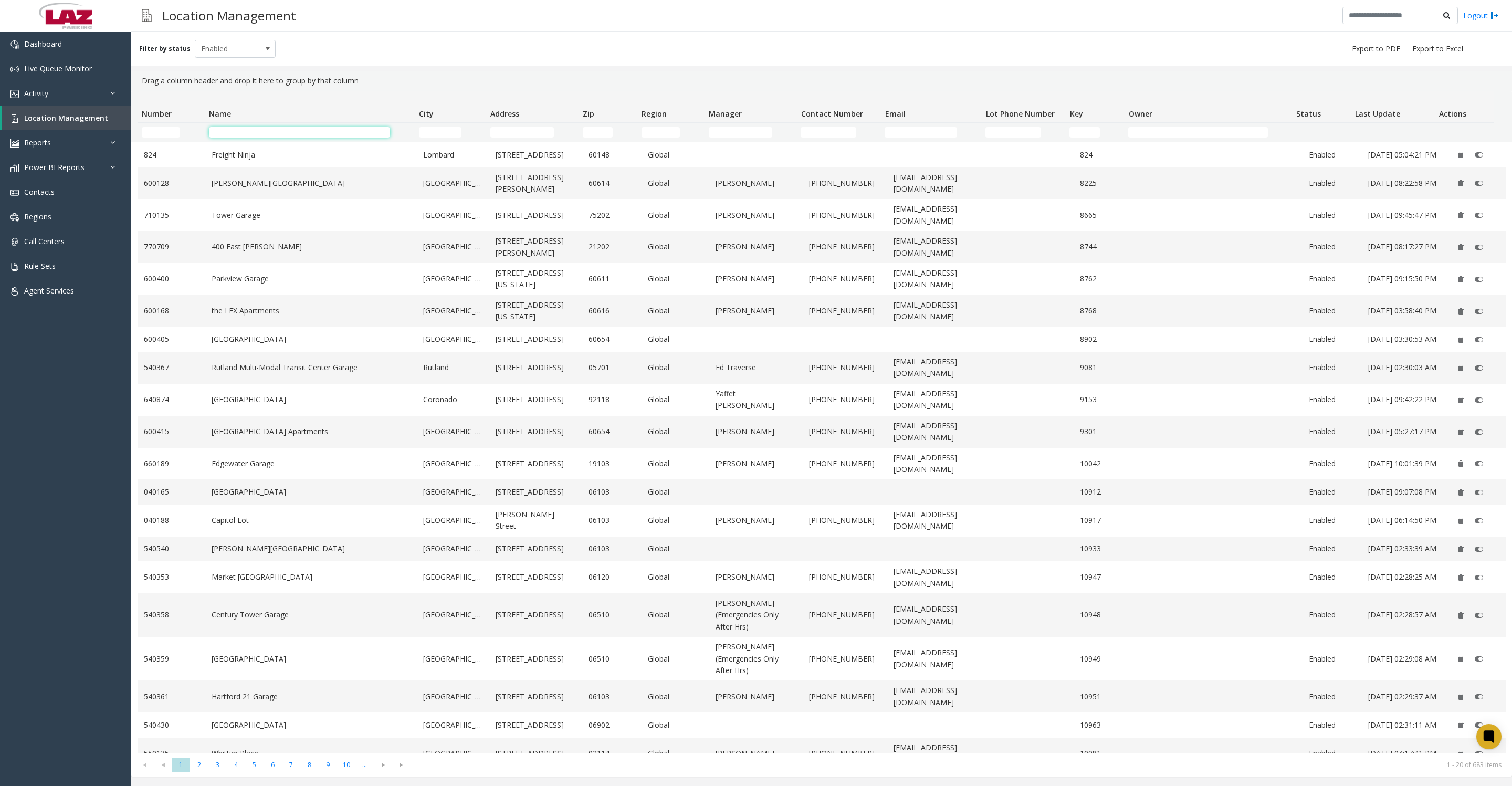
click at [233, 136] on input "Name Filter" at bounding box center [300, 132] width 181 height 10
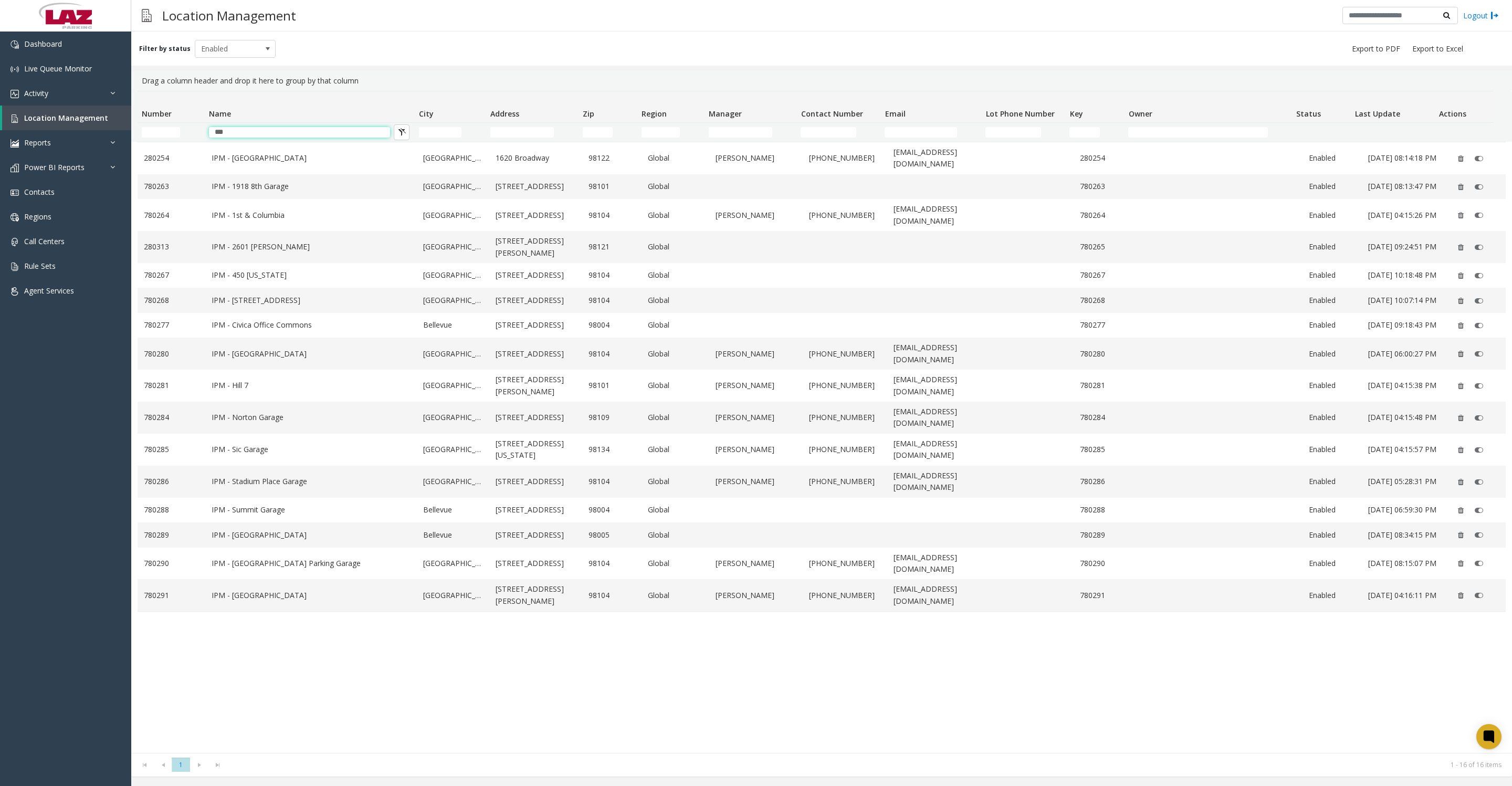
type input "***"
click at [273, 391] on link "IPM - Hill 7" at bounding box center [311, 385] width 199 height 11
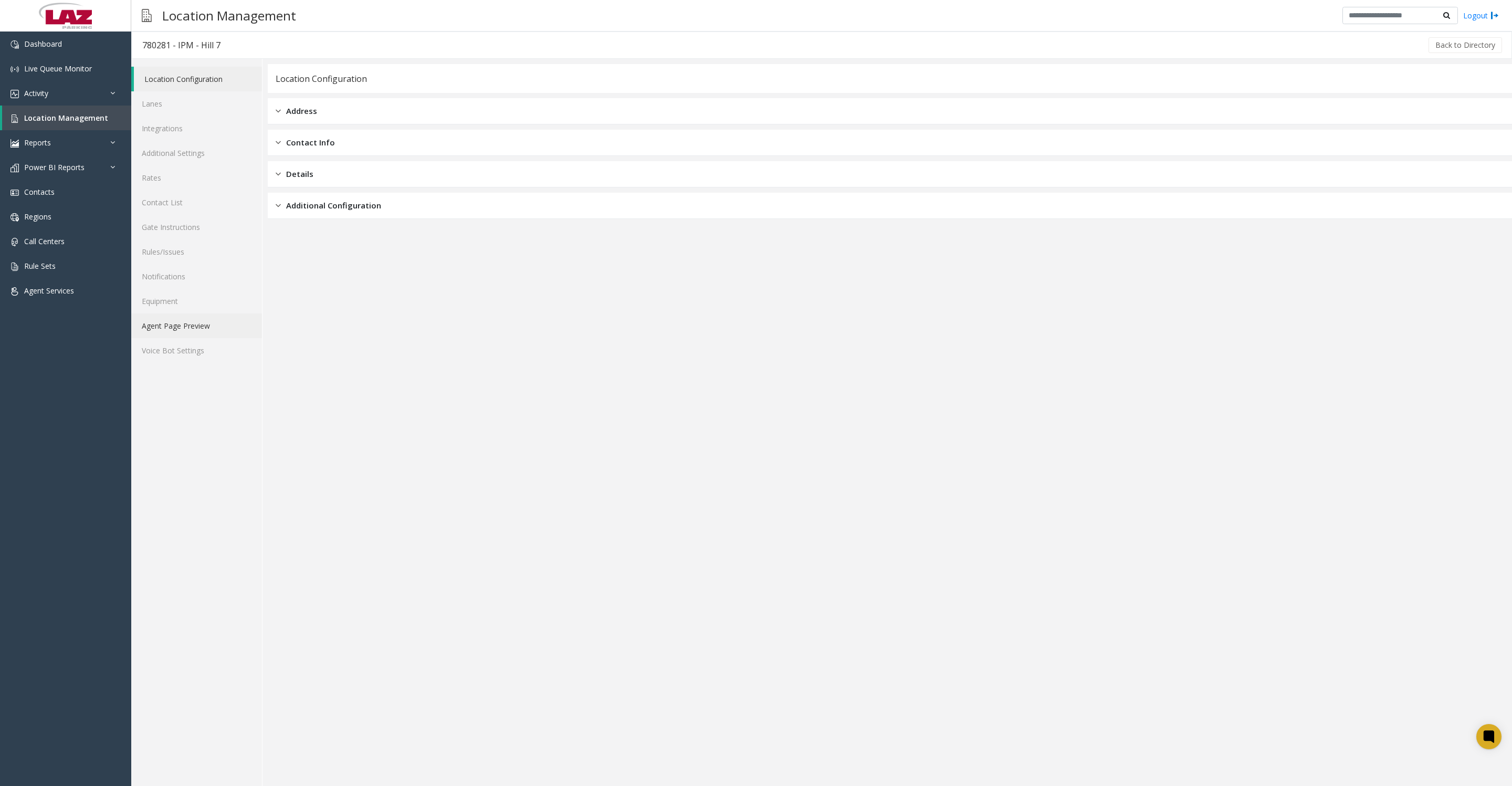
click at [172, 338] on link "Agent Page Preview" at bounding box center [197, 326] width 131 height 25
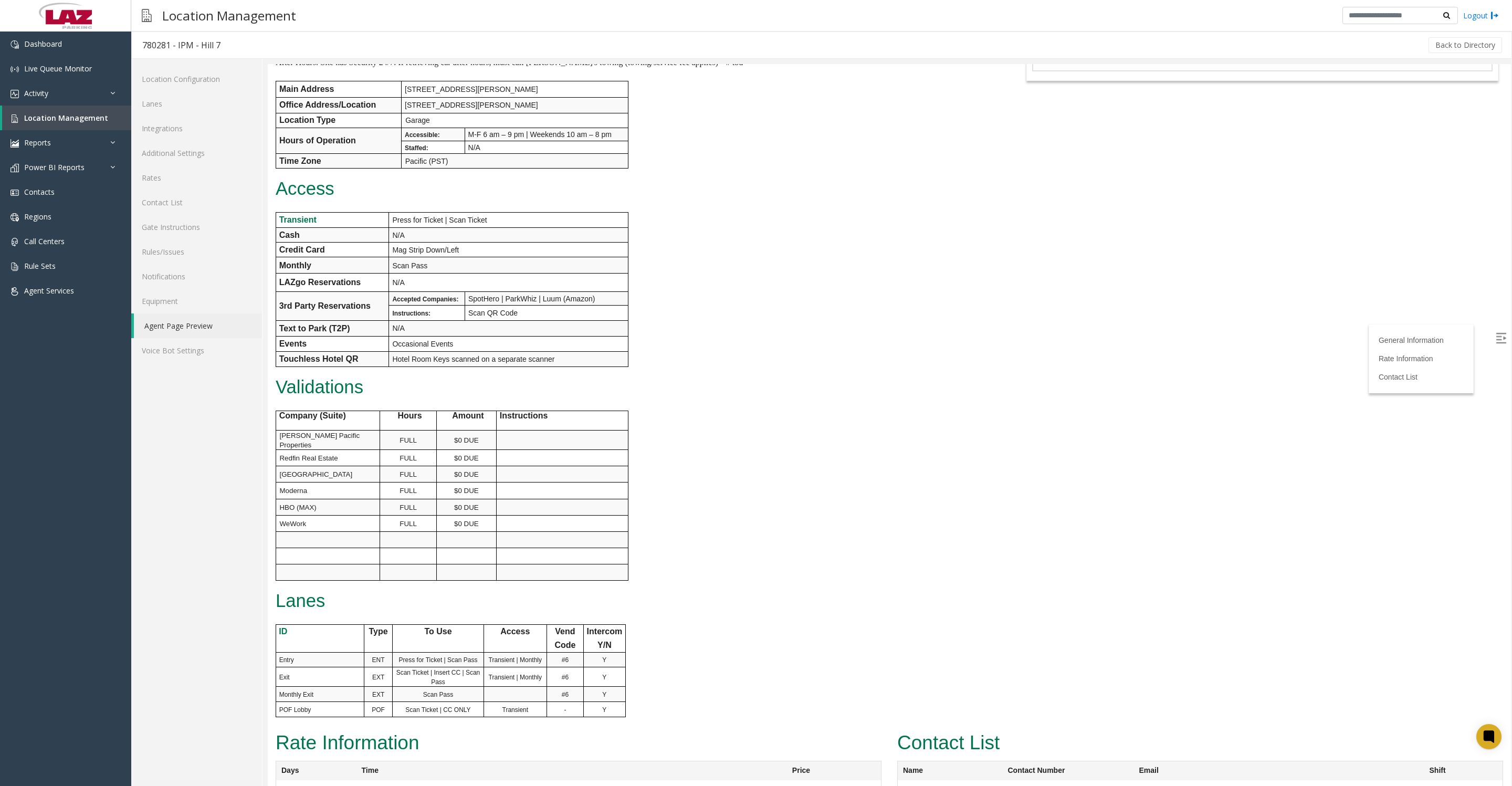
scroll to position [394, 0]
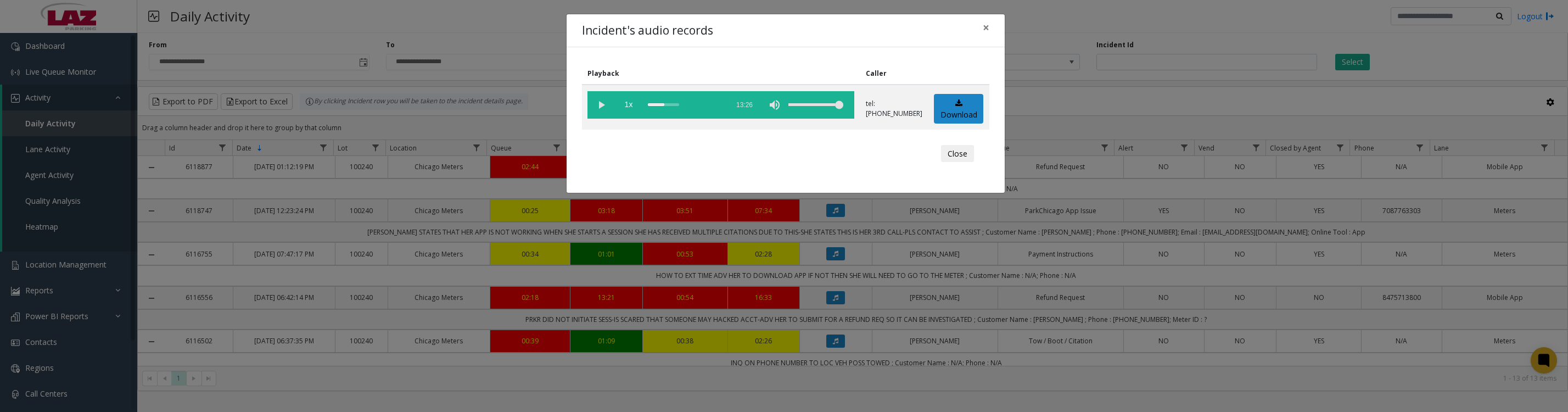
click at [596, 109] on vg-play-pause at bounding box center [601, 105] width 28 height 28
drag, startPoint x: 952, startPoint y: 167, endPoint x: 985, endPoint y: 167, distance: 33.0
click at [952, 163] on button "Close" at bounding box center [957, 154] width 33 height 18
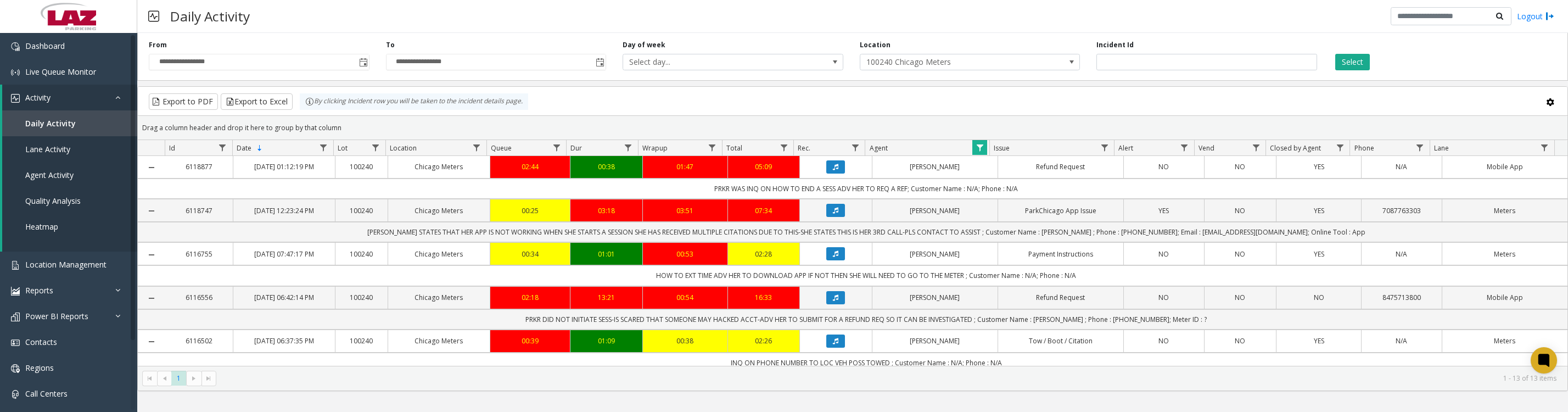
click at [833, 301] on icon "Data table" at bounding box center [835, 298] width 6 height 6
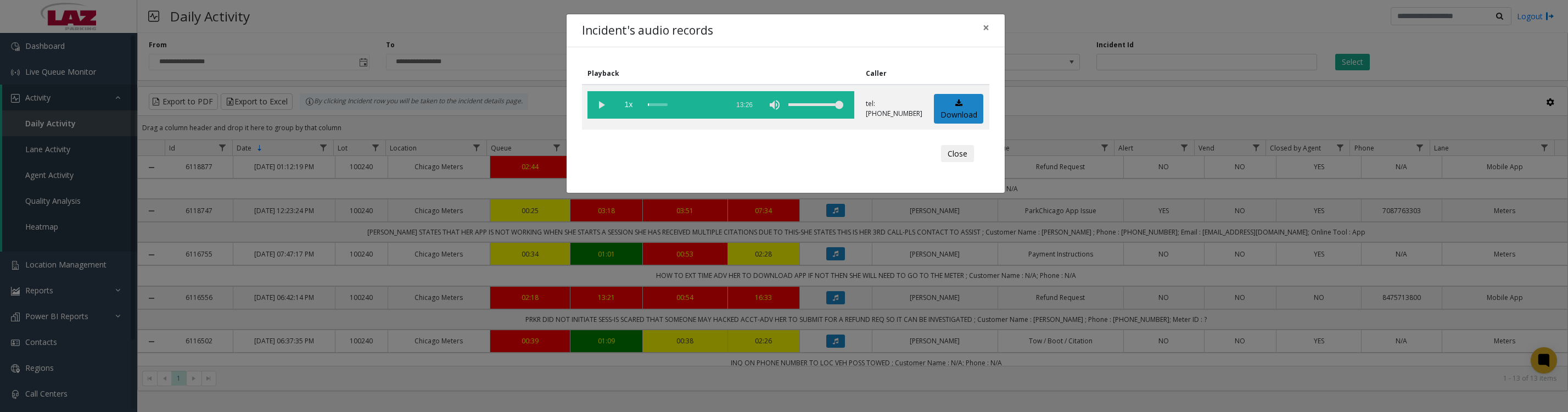
drag, startPoint x: 601, startPoint y: 121, endPoint x: 658, endPoint y: 119, distance: 57.0
click at [601, 119] on vg-play-pause at bounding box center [601, 105] width 28 height 28
click at [941, 163] on button "Close" at bounding box center [957, 154] width 33 height 18
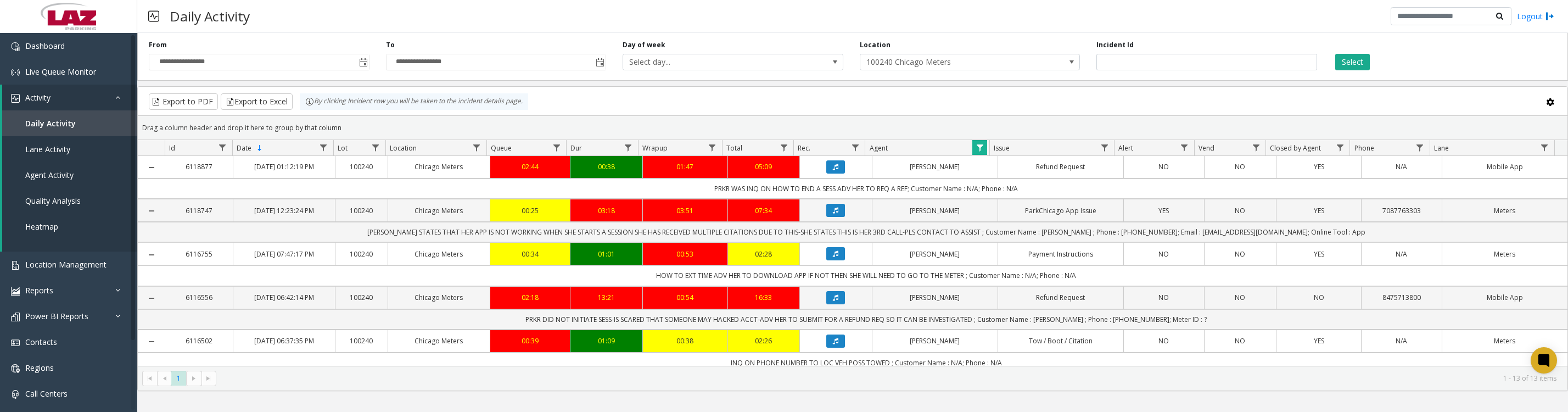
scroll to position [138, 0]
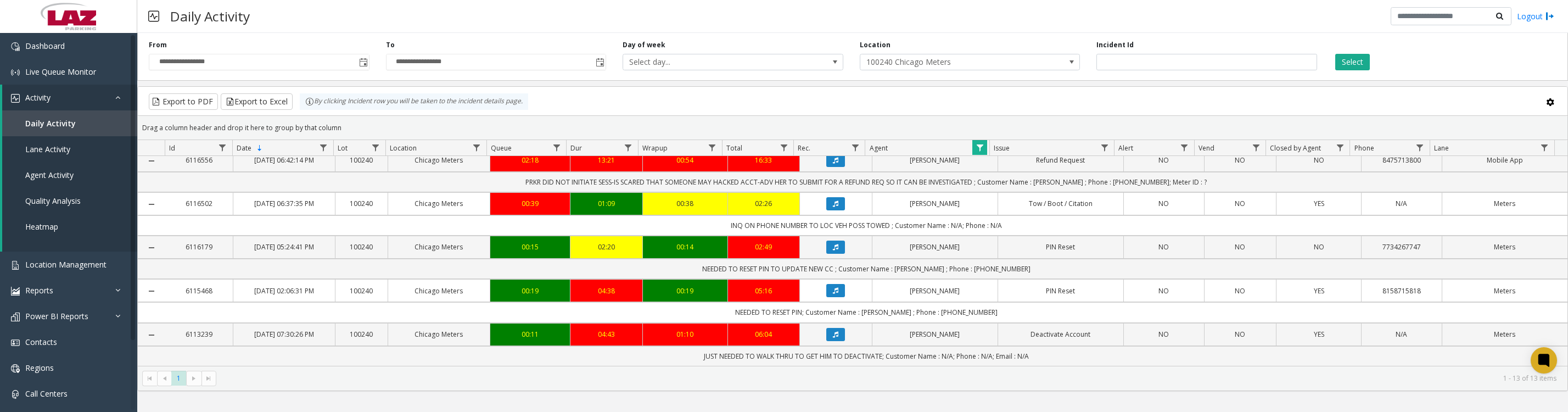
click at [833, 250] on icon "Data table" at bounding box center [835, 247] width 6 height 6
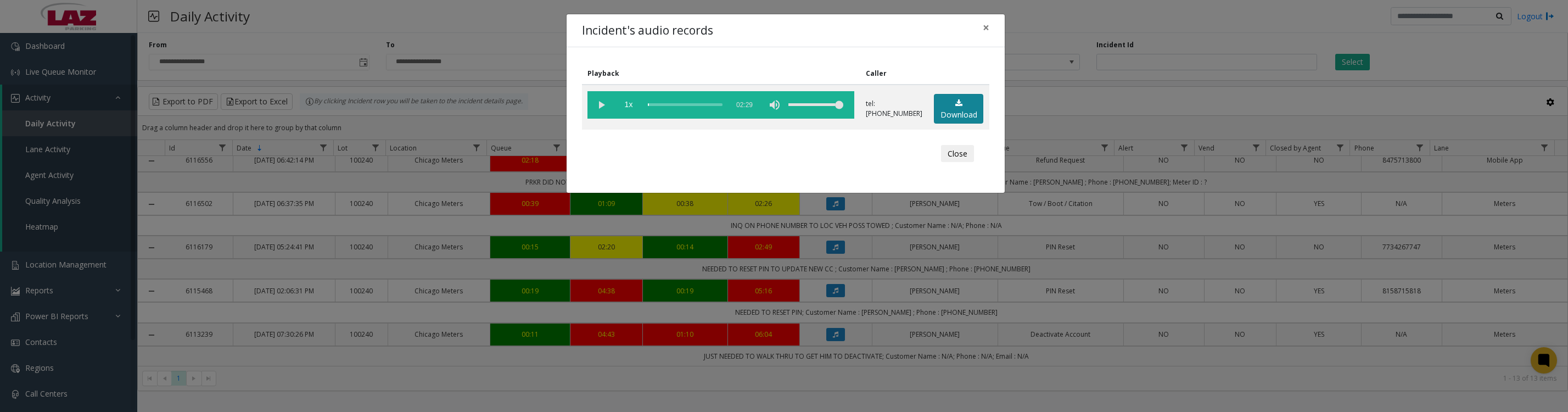
click at [948, 119] on link "Download" at bounding box center [958, 109] width 49 height 30
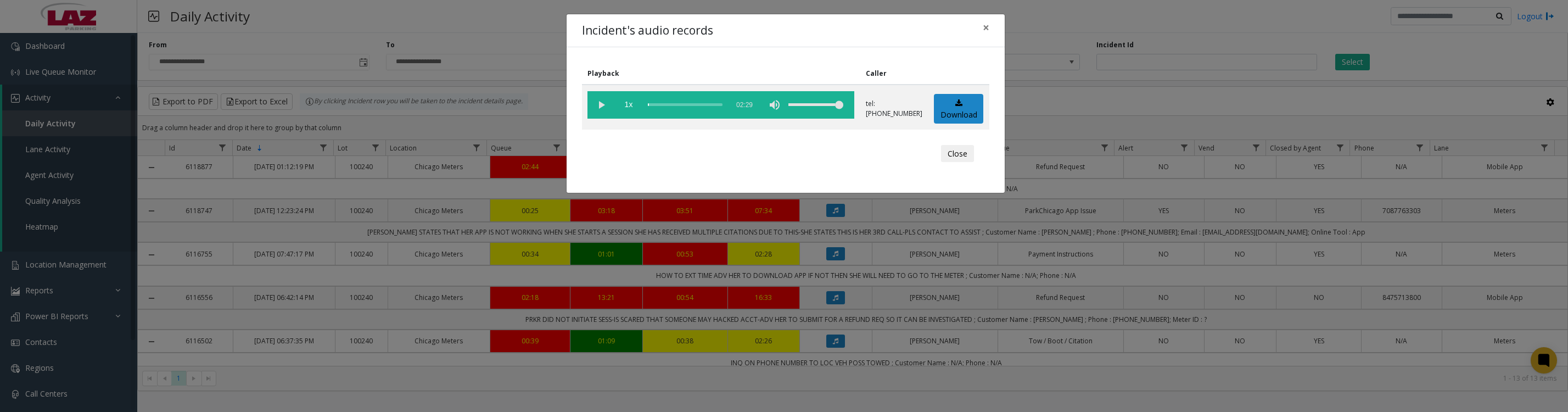
scroll to position [138, 0]
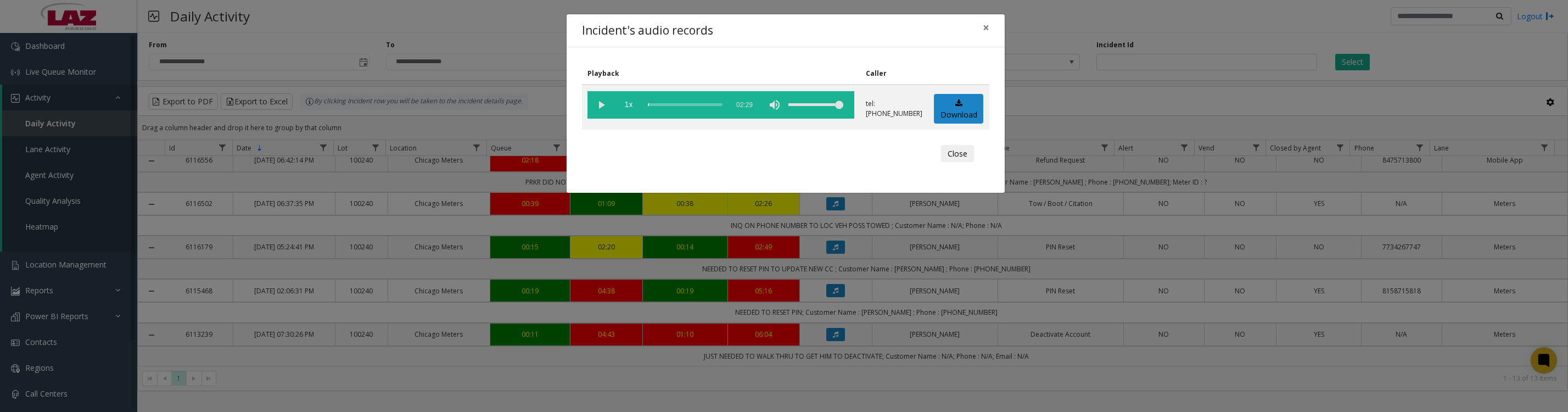
click at [603, 114] on vg-play-pause at bounding box center [601, 105] width 28 height 28
click at [596, 109] on vg-play-pause at bounding box center [601, 105] width 28 height 28
click at [941, 160] on button "Close" at bounding box center [957, 154] width 33 height 18
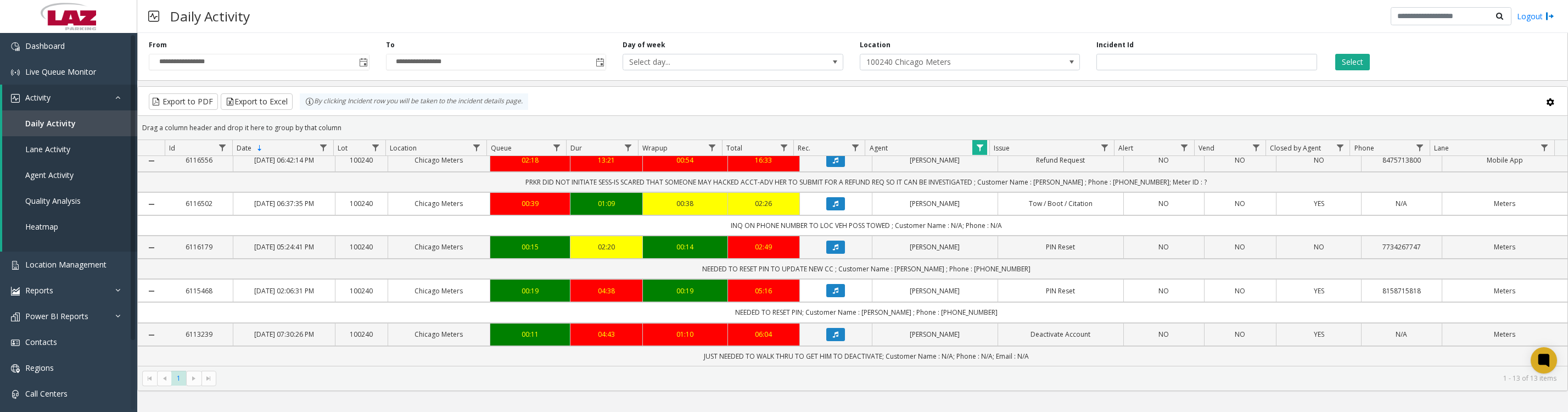
scroll to position [274, 0]
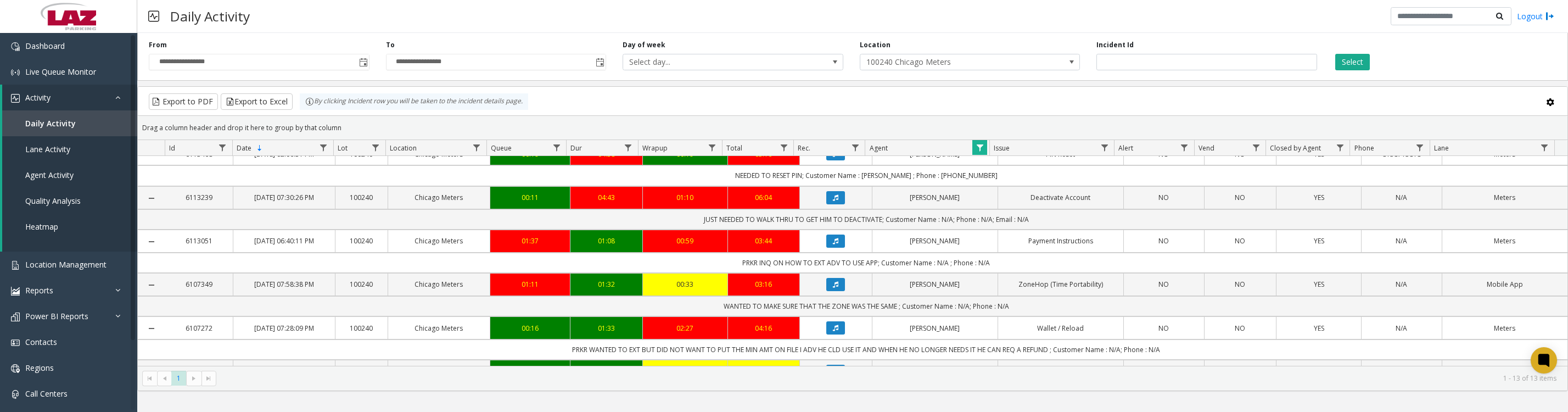
click at [833, 201] on icon "Data table" at bounding box center [835, 197] width 6 height 6
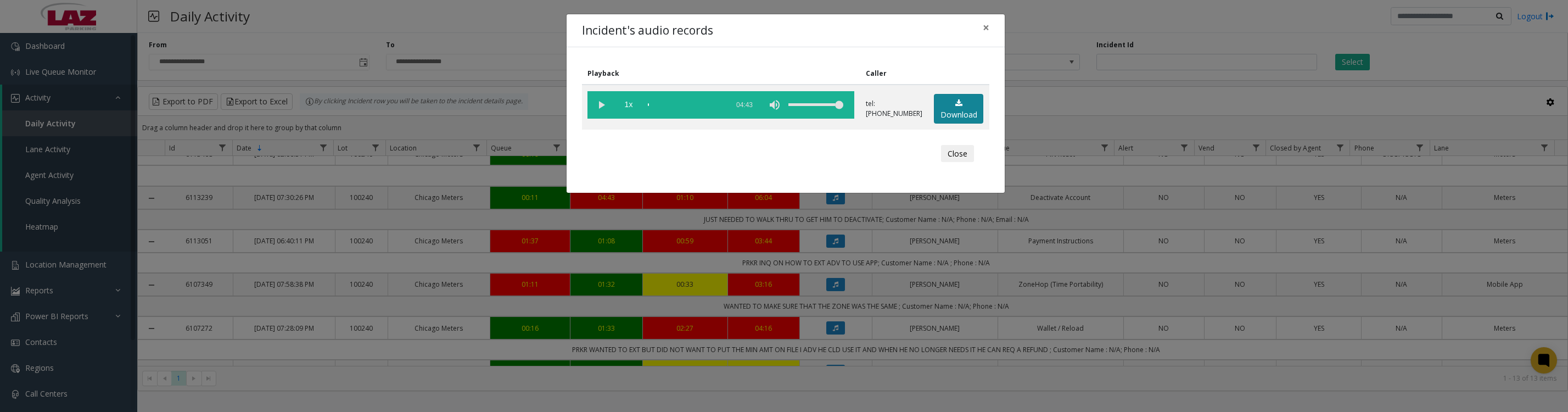
click at [969, 111] on link "Download" at bounding box center [958, 109] width 49 height 30
click at [601, 112] on vg-play-pause at bounding box center [601, 105] width 28 height 28
click at [628, 106] on span "1x" at bounding box center [629, 105] width 28 height 28
click at [965, 163] on button "Close" at bounding box center [957, 154] width 33 height 18
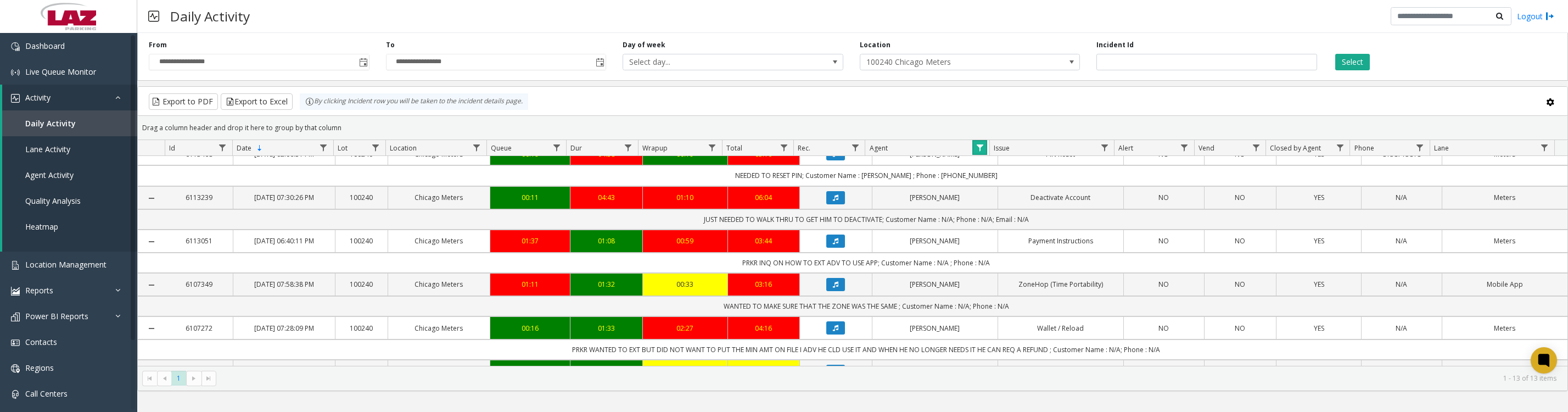
click at [972, 155] on link "Data table" at bounding box center [980, 148] width 15 height 15
click at [1000, 307] on button "Clear" at bounding box center [1002, 303] width 45 height 24
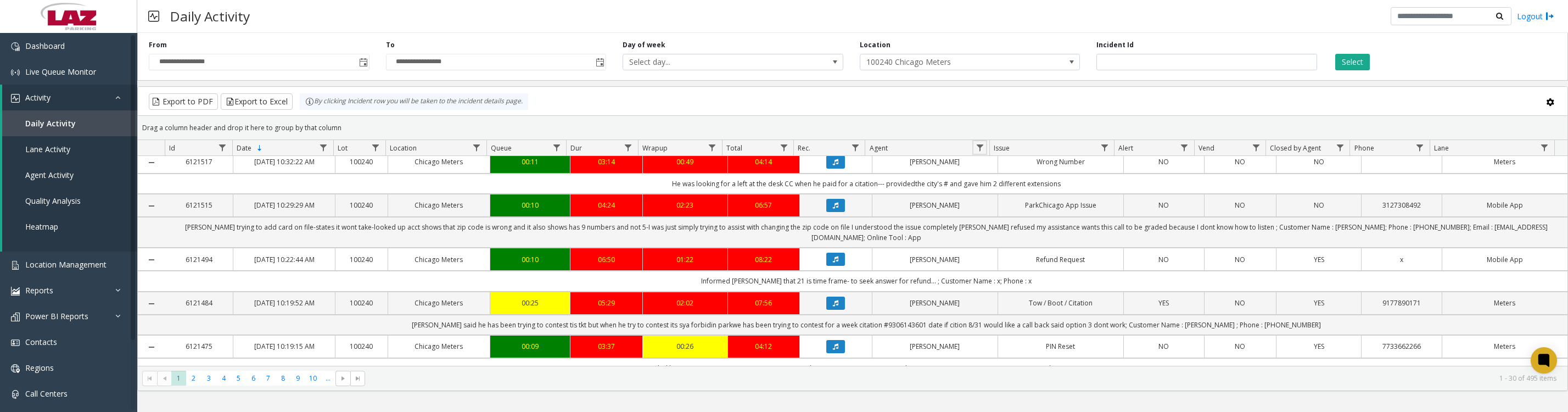
click at [982, 149] on span "Data table" at bounding box center [980, 148] width 9 height 9
click at [1021, 201] on input "Agent Filter" at bounding box center [1027, 201] width 93 height 19
type input "*****"
click button "Filter" at bounding box center [1051, 303] width 45 height 24
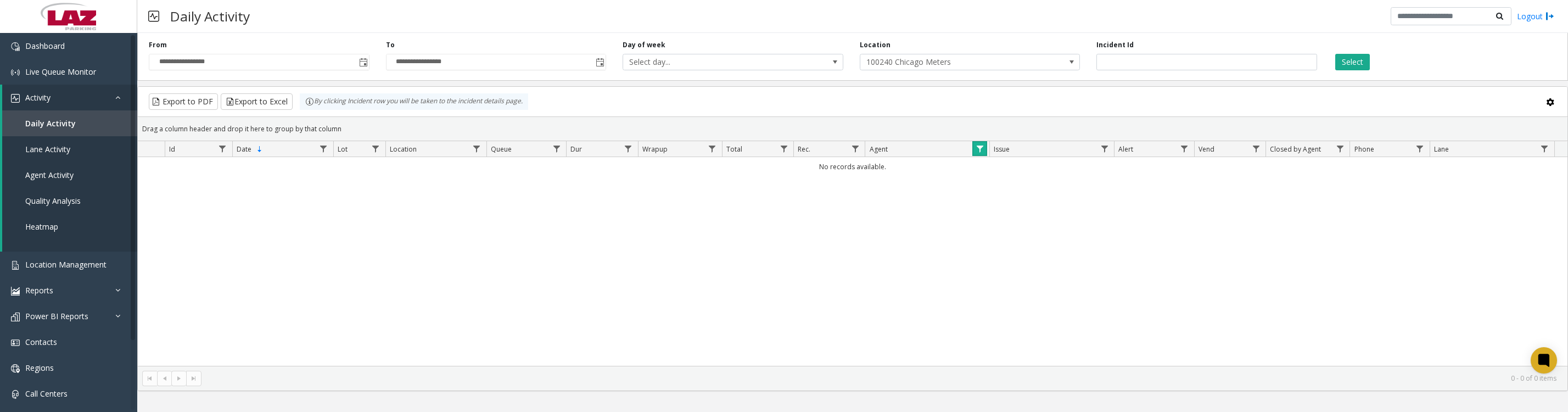
click at [982, 153] on span "Data table" at bounding box center [980, 149] width 9 height 9
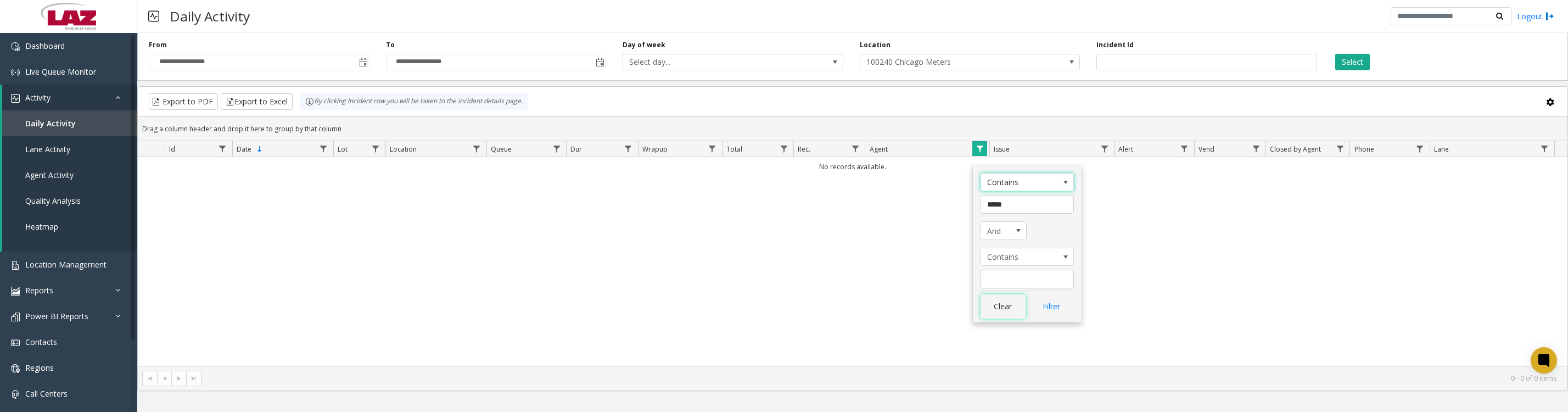
click at [1007, 310] on button "Clear" at bounding box center [1002, 307] width 45 height 24
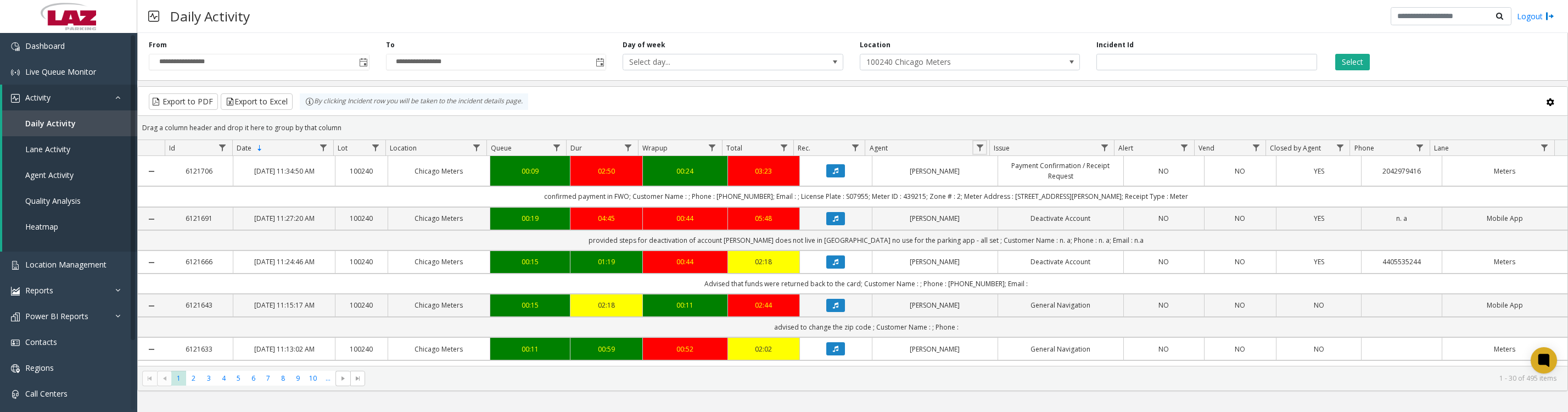
click at [977, 152] on span "Data table" at bounding box center [980, 148] width 9 height 9
click at [998, 199] on input "Agent Filter" at bounding box center [1027, 201] width 93 height 19
type input "******"
click button "Filter" at bounding box center [1051, 303] width 45 height 24
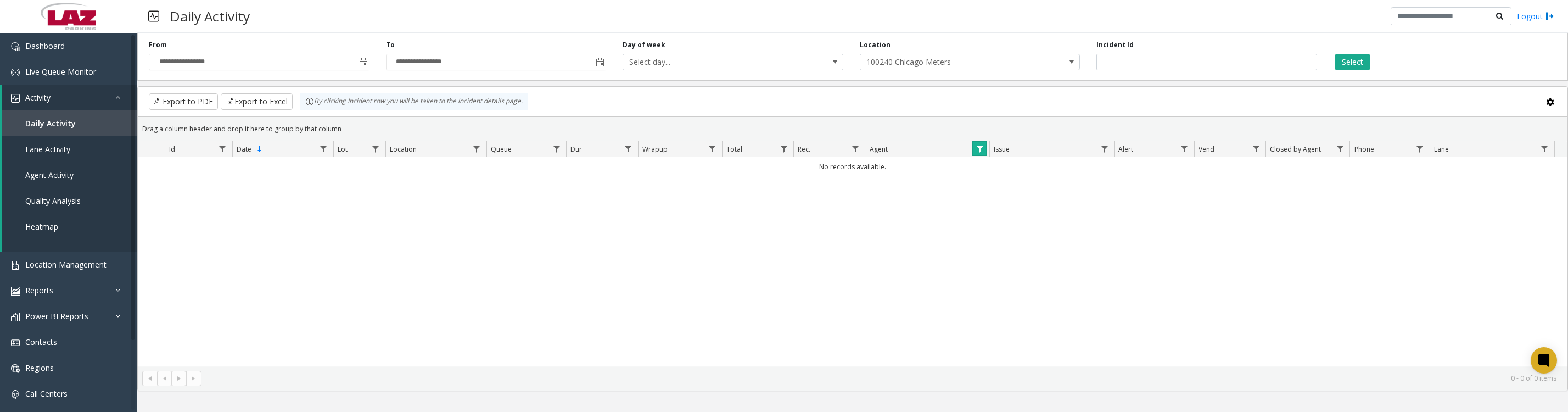
click at [984, 155] on link "Data table" at bounding box center [980, 149] width 15 height 15
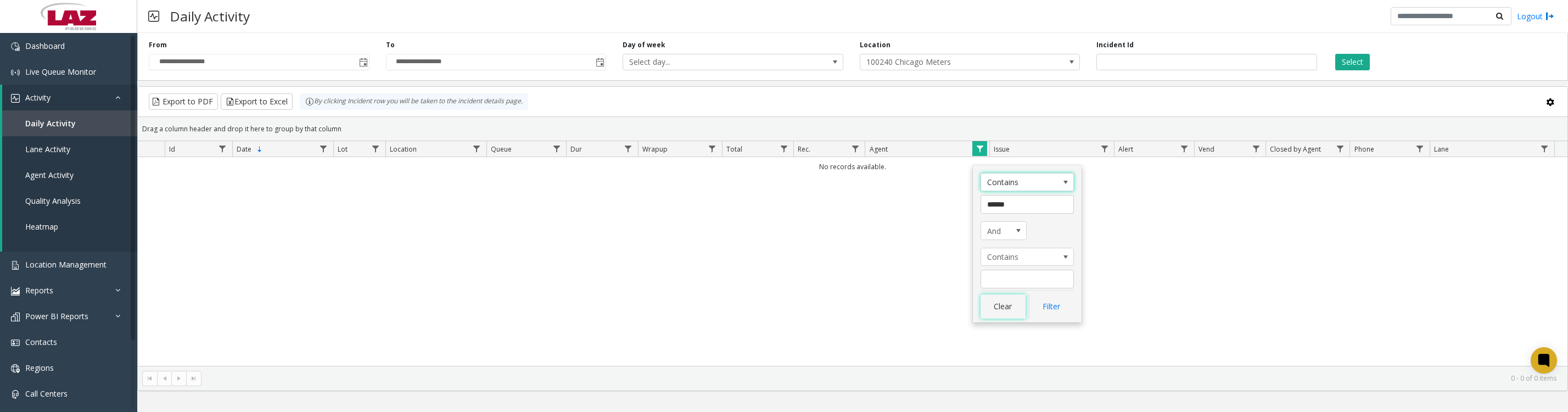
click at [1006, 319] on button "Clear" at bounding box center [1002, 307] width 45 height 24
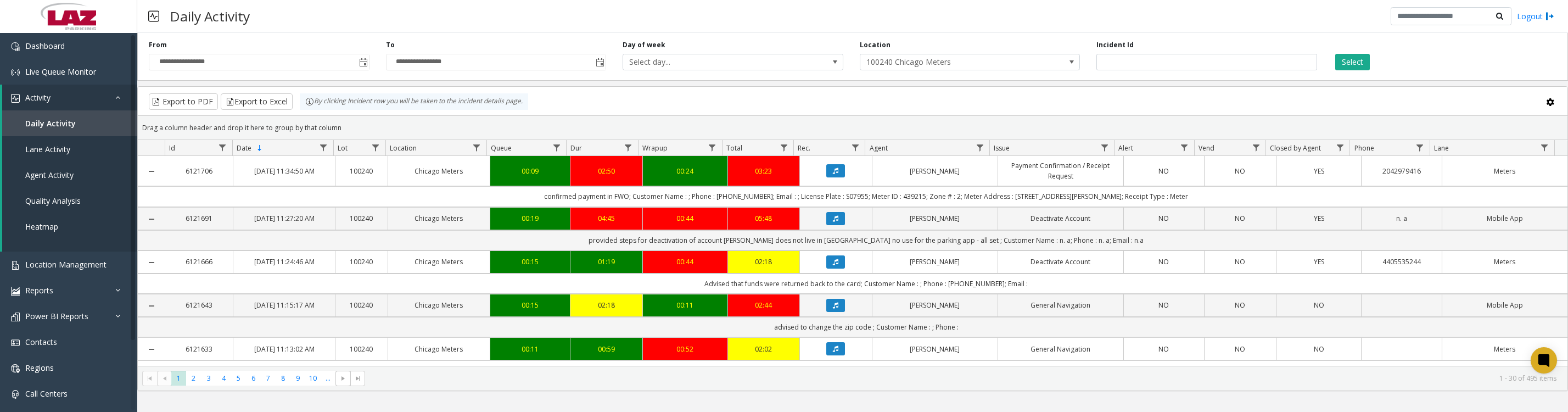
click at [980, 152] on span "Data table" at bounding box center [980, 148] width 9 height 9
click at [1007, 198] on input "Agent Filter" at bounding box center [1027, 201] width 93 height 19
type input "*****"
click button "Filter" at bounding box center [1051, 303] width 45 height 24
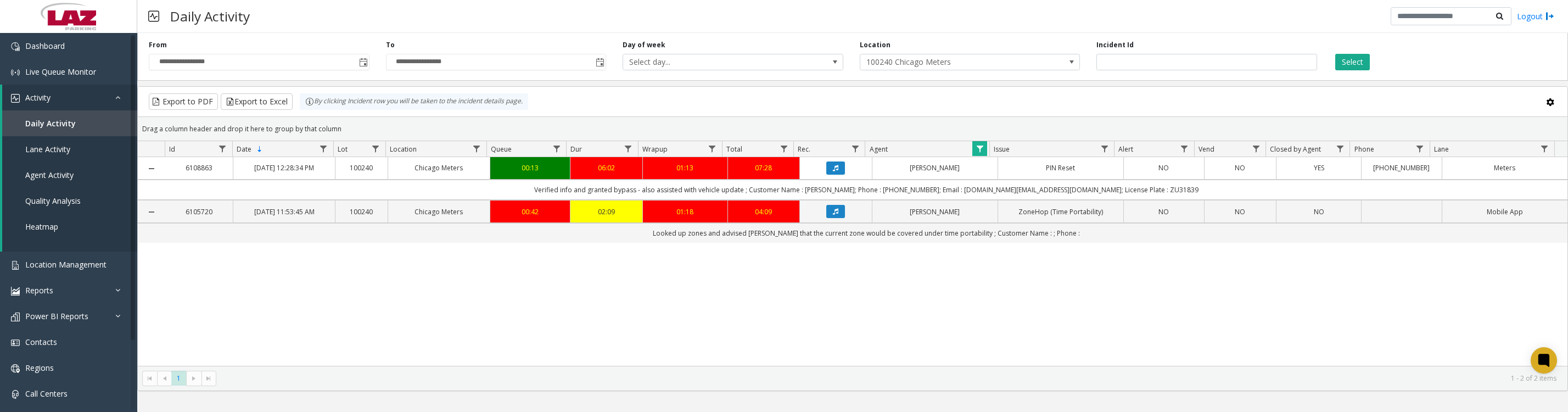
click at [833, 172] on icon "Data table" at bounding box center [835, 168] width 6 height 6
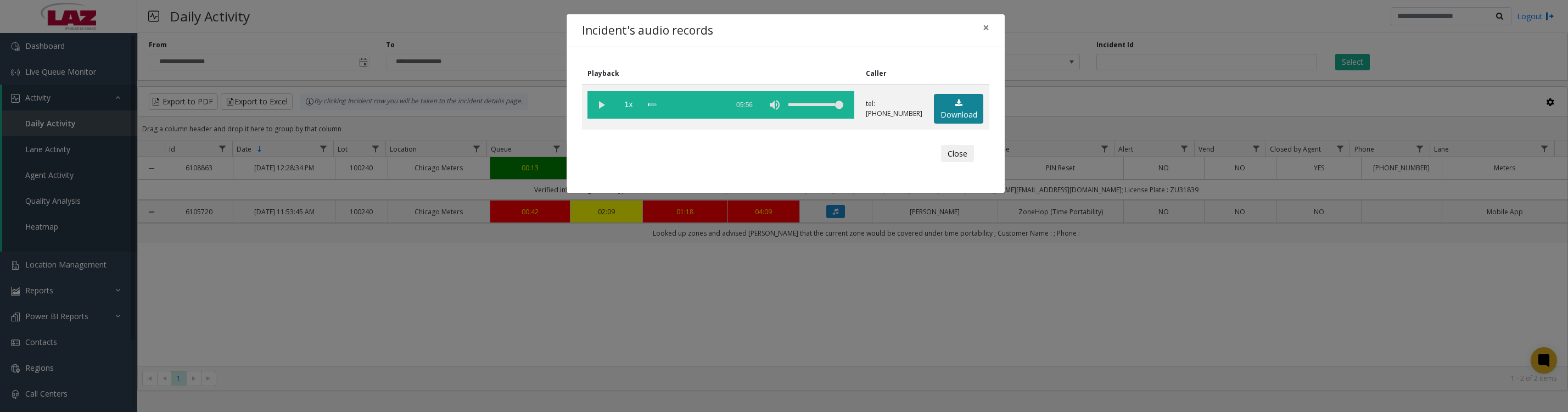
click at [941, 111] on link "Download" at bounding box center [958, 109] width 49 height 30
drag, startPoint x: 598, startPoint y: 104, endPoint x: 656, endPoint y: 110, distance: 58.3
click at [598, 104] on vg-play-pause at bounding box center [601, 105] width 28 height 28
click at [957, 162] on button "Close" at bounding box center [957, 154] width 33 height 18
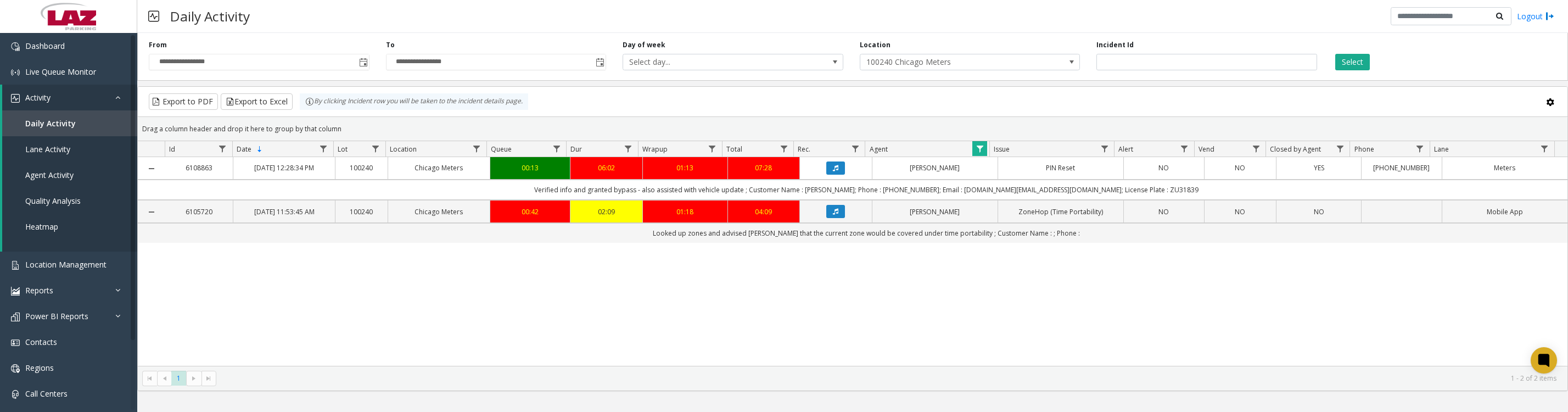
click at [978, 153] on span "Data table" at bounding box center [980, 149] width 9 height 9
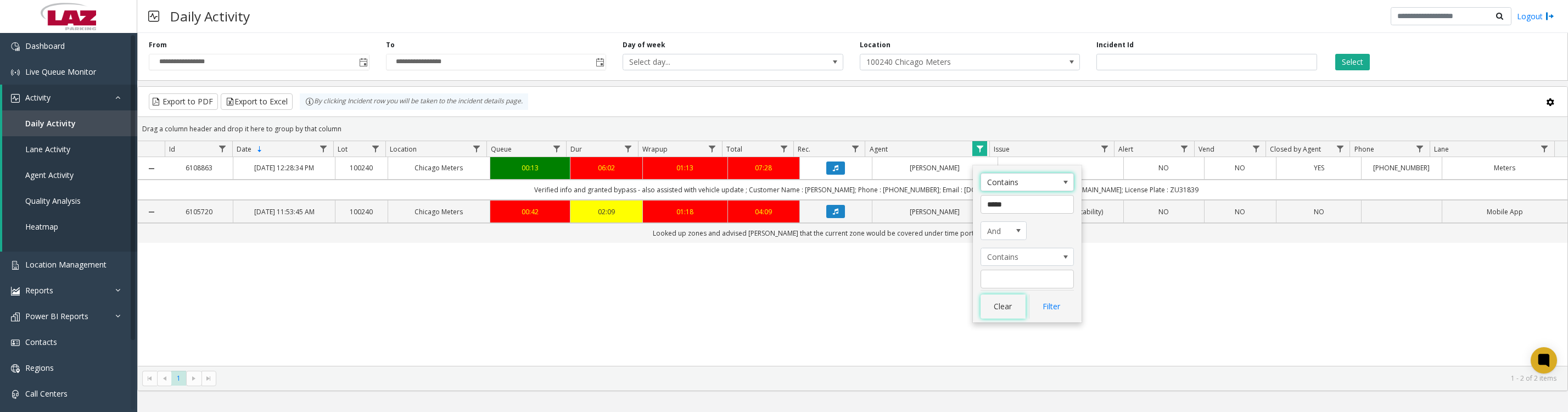
click at [1021, 315] on button "Clear" at bounding box center [1002, 307] width 45 height 24
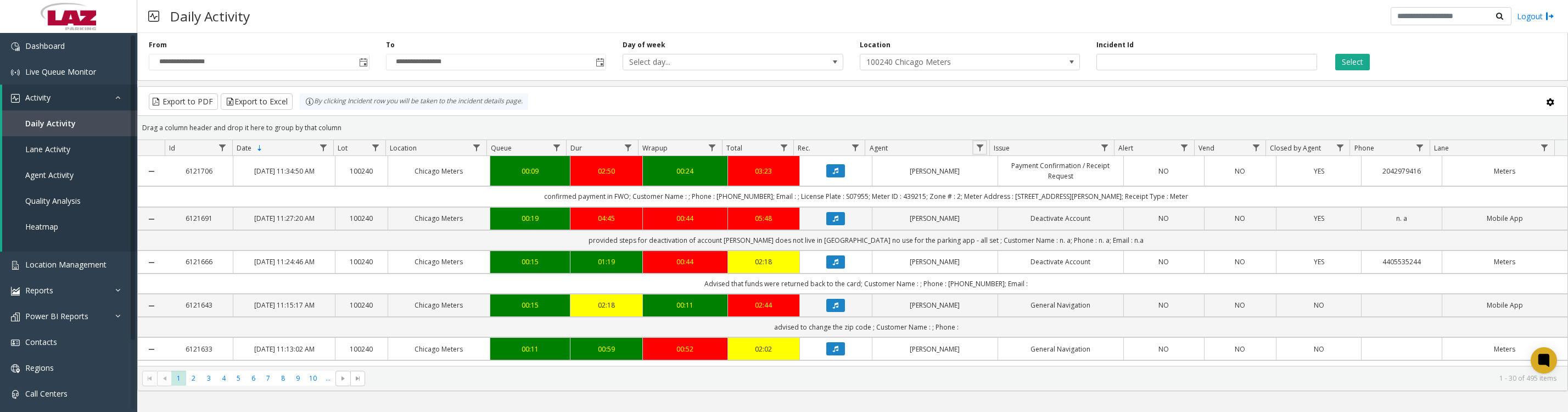
click at [980, 152] on span "Data table" at bounding box center [980, 148] width 9 height 9
click at [1016, 197] on input "Agent Filter" at bounding box center [1027, 201] width 93 height 19
type input "******"
click button "Filter" at bounding box center [1051, 303] width 45 height 24
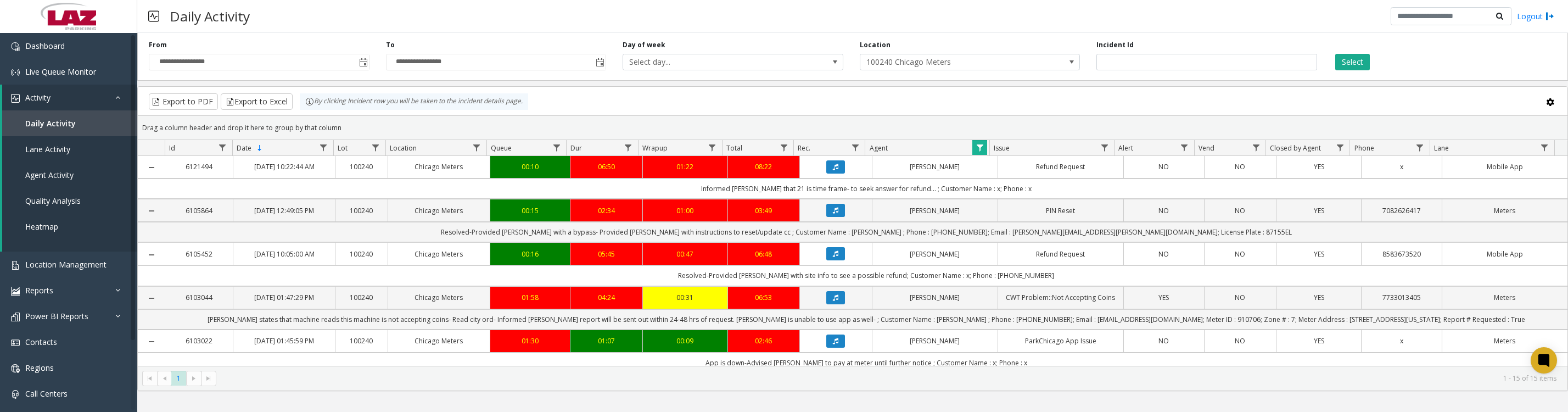
click at [833, 170] on icon "Data table" at bounding box center [835, 167] width 6 height 6
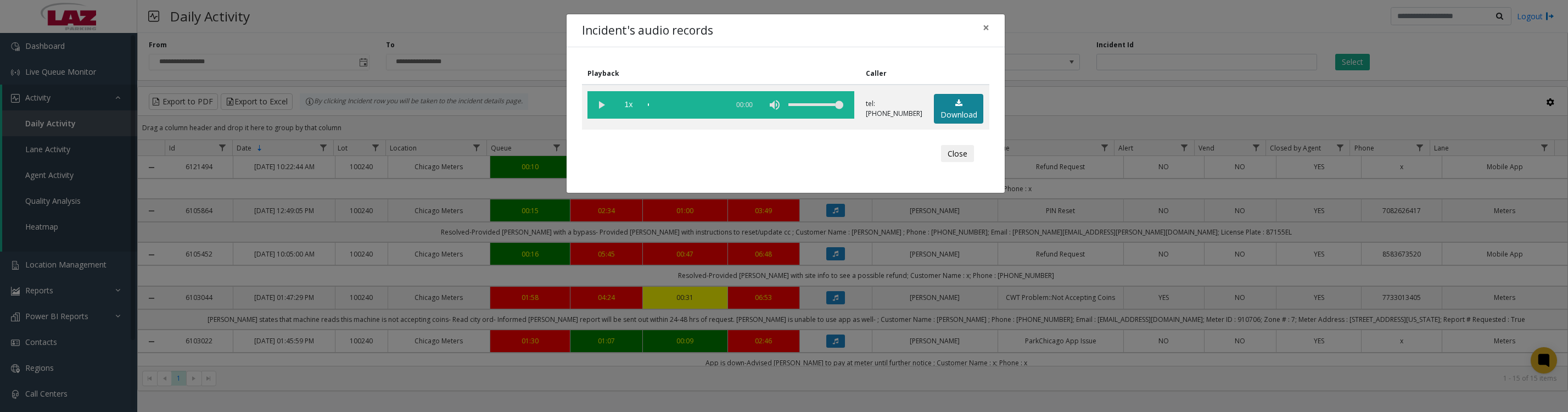
click at [950, 119] on link "Download" at bounding box center [958, 109] width 49 height 30
click at [598, 111] on vg-play-pause at bounding box center [601, 105] width 28 height 28
drag, startPoint x: 598, startPoint y: 110, endPoint x: 681, endPoint y: 104, distance: 83.2
click at [598, 110] on vg-play-pause at bounding box center [601, 105] width 28 height 28
click at [953, 160] on button "Close" at bounding box center [957, 154] width 33 height 18
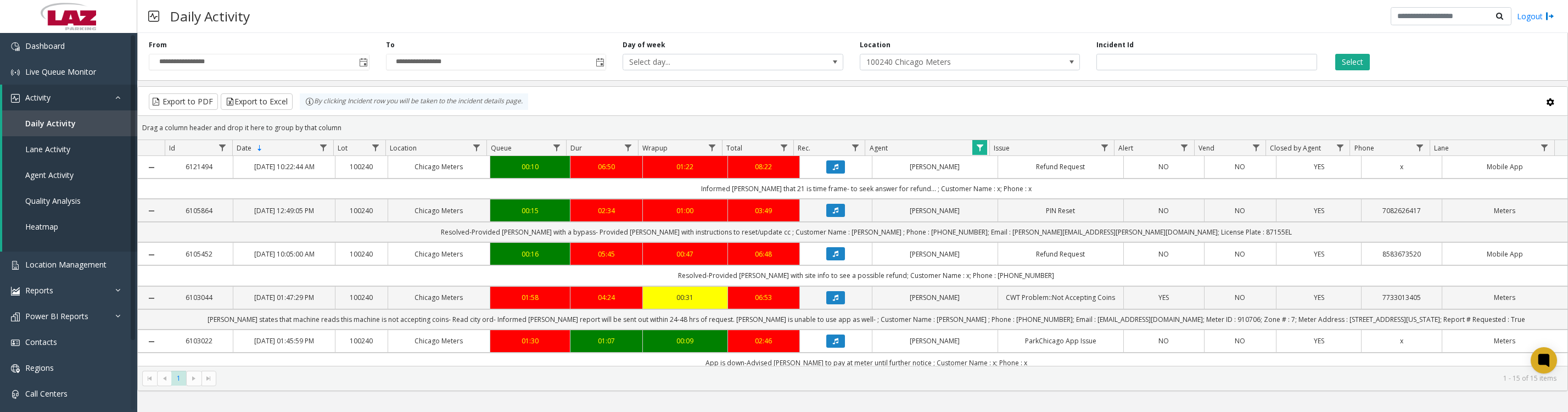
click at [833, 214] on icon "Data table" at bounding box center [835, 210] width 6 height 6
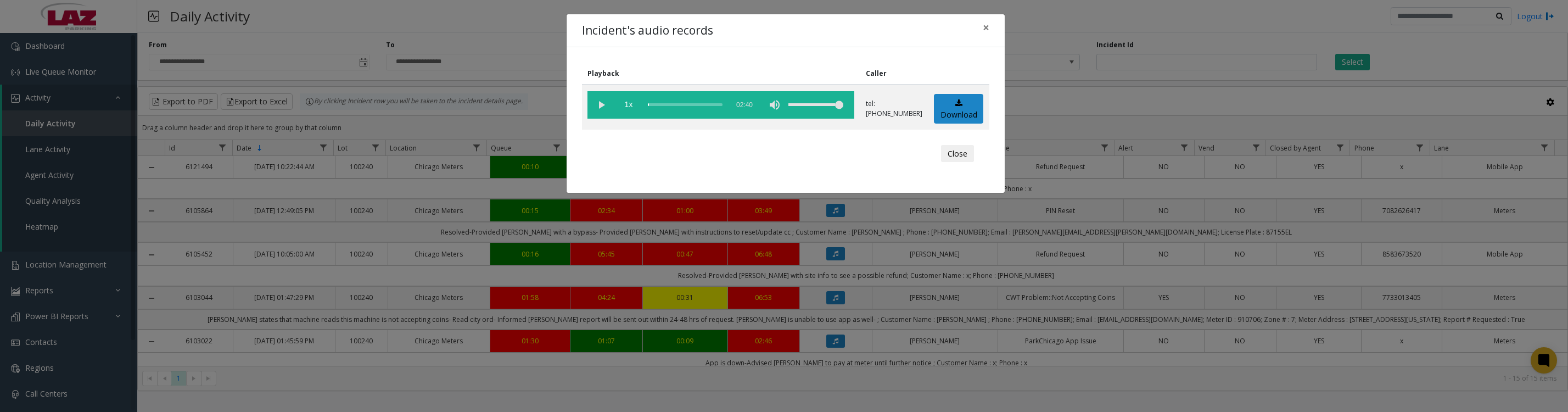
click at [960, 163] on button "Close" at bounding box center [957, 154] width 33 height 18
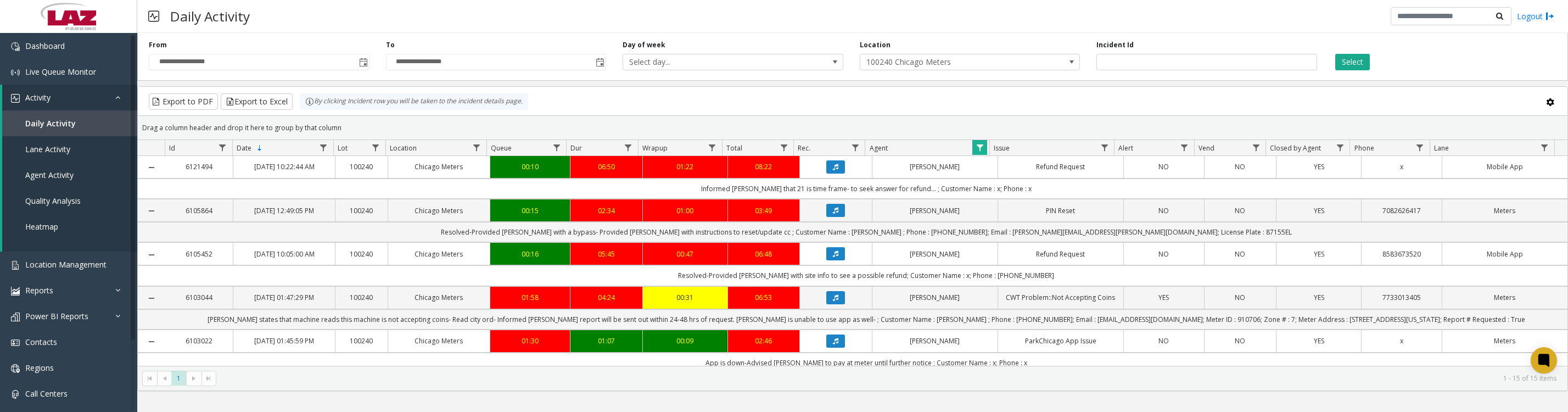
click at [833, 214] on icon "Data table" at bounding box center [835, 210] width 6 height 6
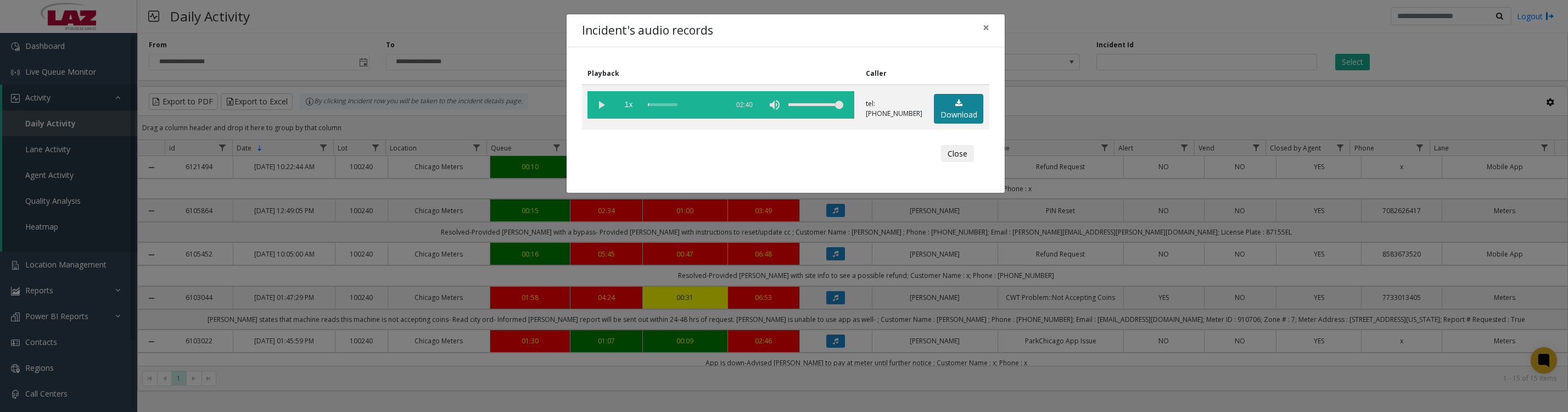
click at [961, 122] on link "Download" at bounding box center [958, 109] width 49 height 30
